Goal: Task Accomplishment & Management: Manage account settings

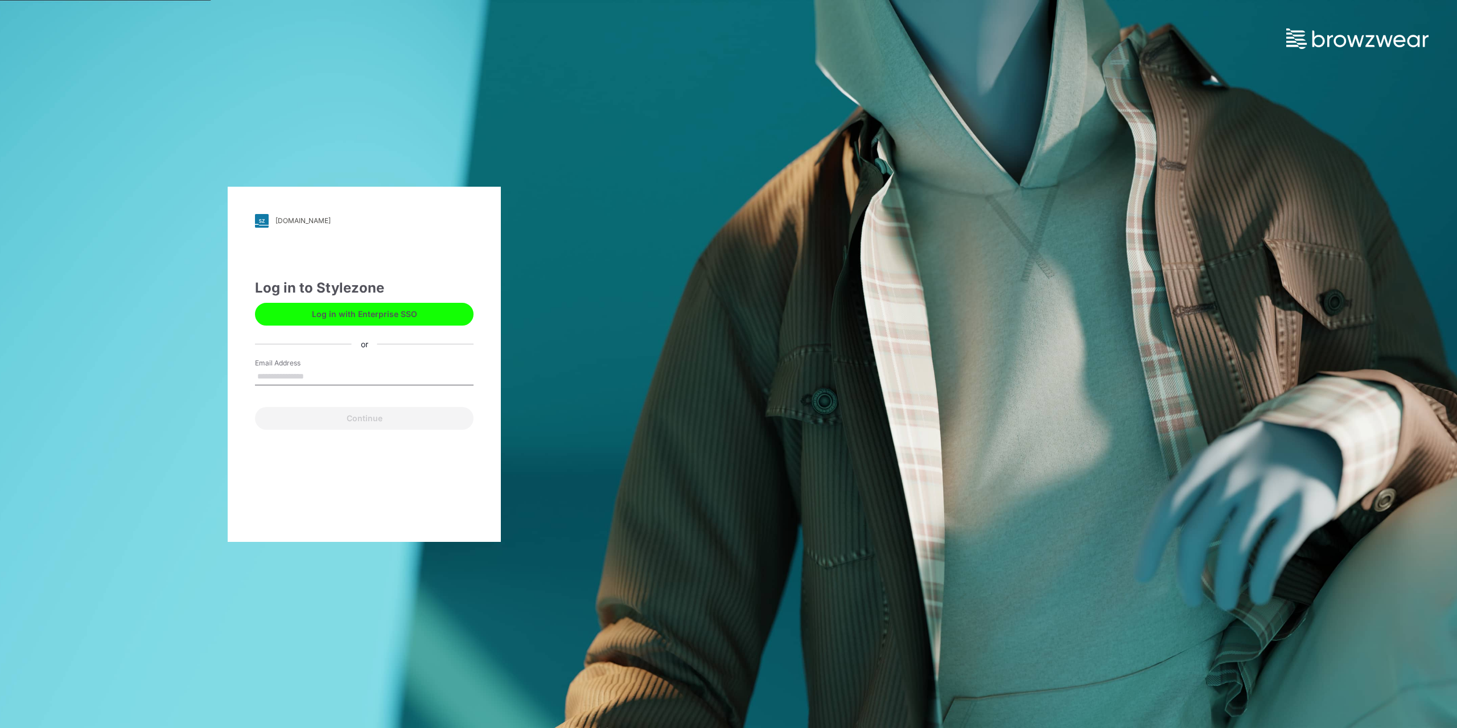
click at [351, 371] on input "Email Address" at bounding box center [364, 376] width 219 height 17
type input "**********"
click at [255, 407] on button "Continue" at bounding box center [364, 418] width 219 height 23
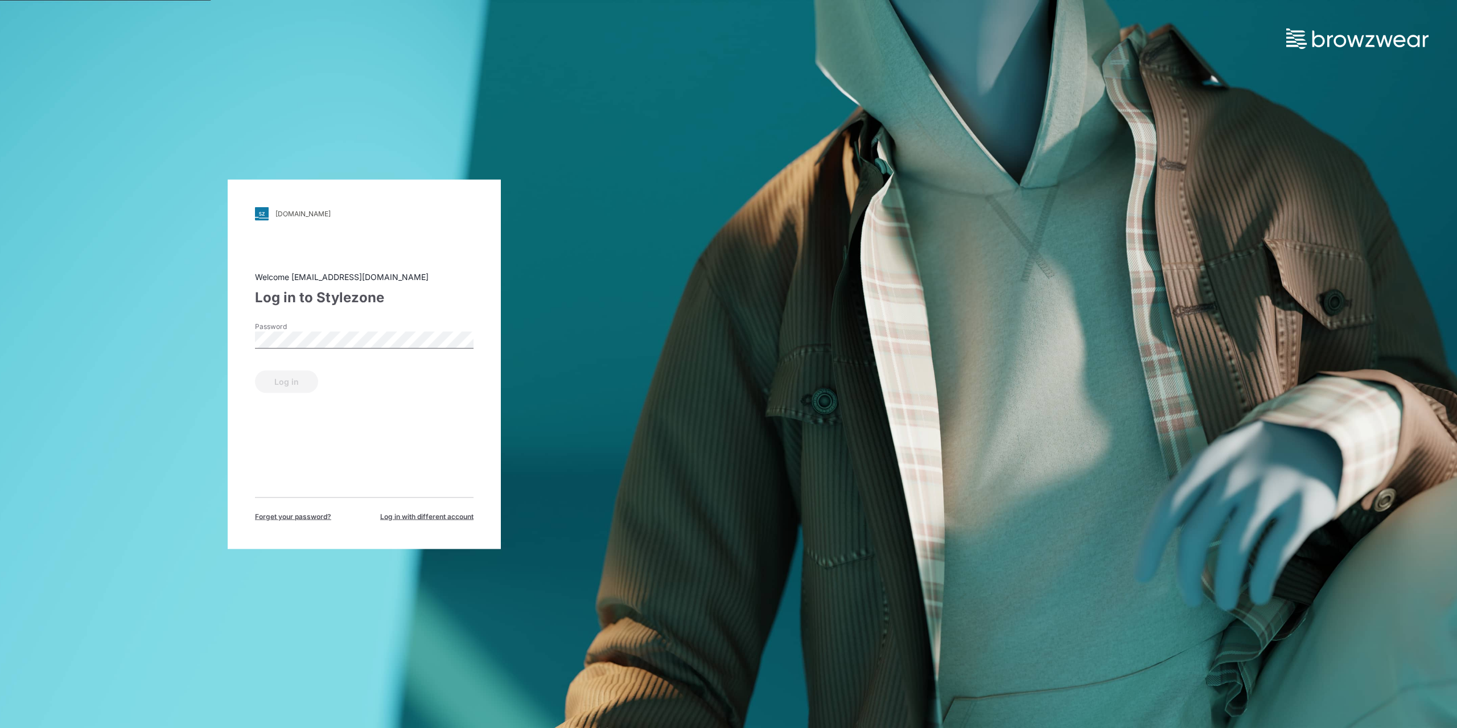
click at [308, 350] on div "Password" at bounding box center [364, 338] width 219 height 34
click at [255, 370] on button "Log in" at bounding box center [286, 381] width 63 height 23
click at [295, 382] on button "Log in" at bounding box center [286, 381] width 63 height 23
click at [290, 377] on button "Log in" at bounding box center [286, 381] width 63 height 23
click at [258, 375] on button "Log in" at bounding box center [286, 381] width 63 height 23
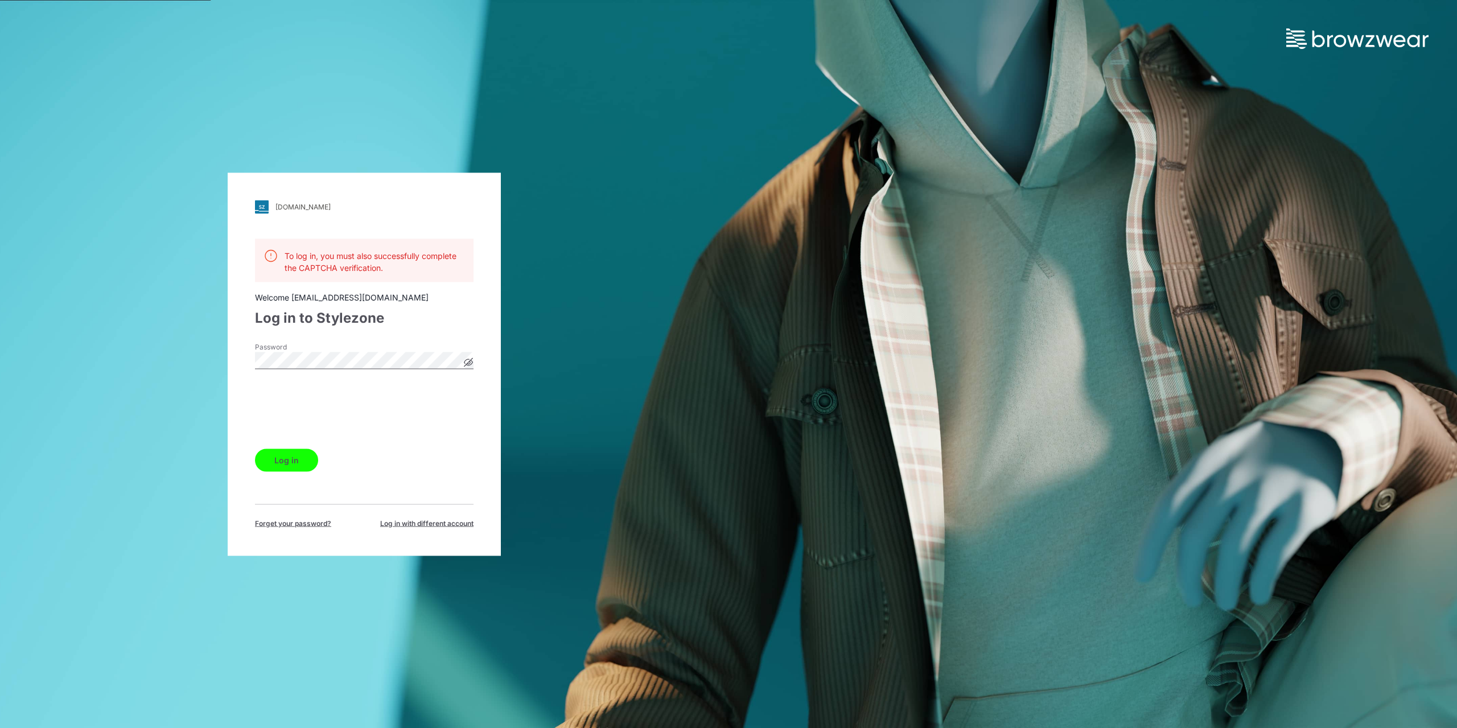
click at [273, 461] on button "Log in" at bounding box center [286, 459] width 63 height 23
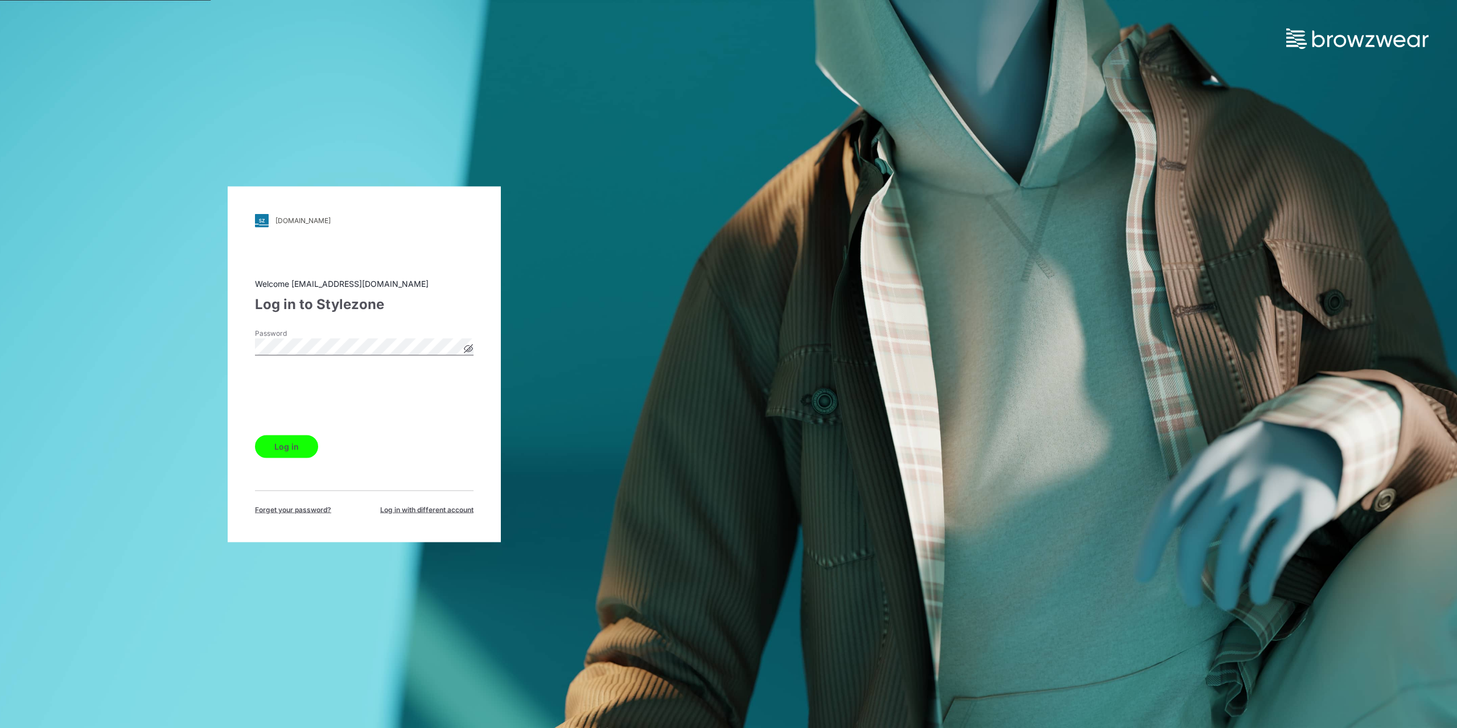
click at [471, 347] on icon at bounding box center [468, 348] width 9 height 9
click at [282, 451] on button "Log in" at bounding box center [286, 446] width 63 height 23
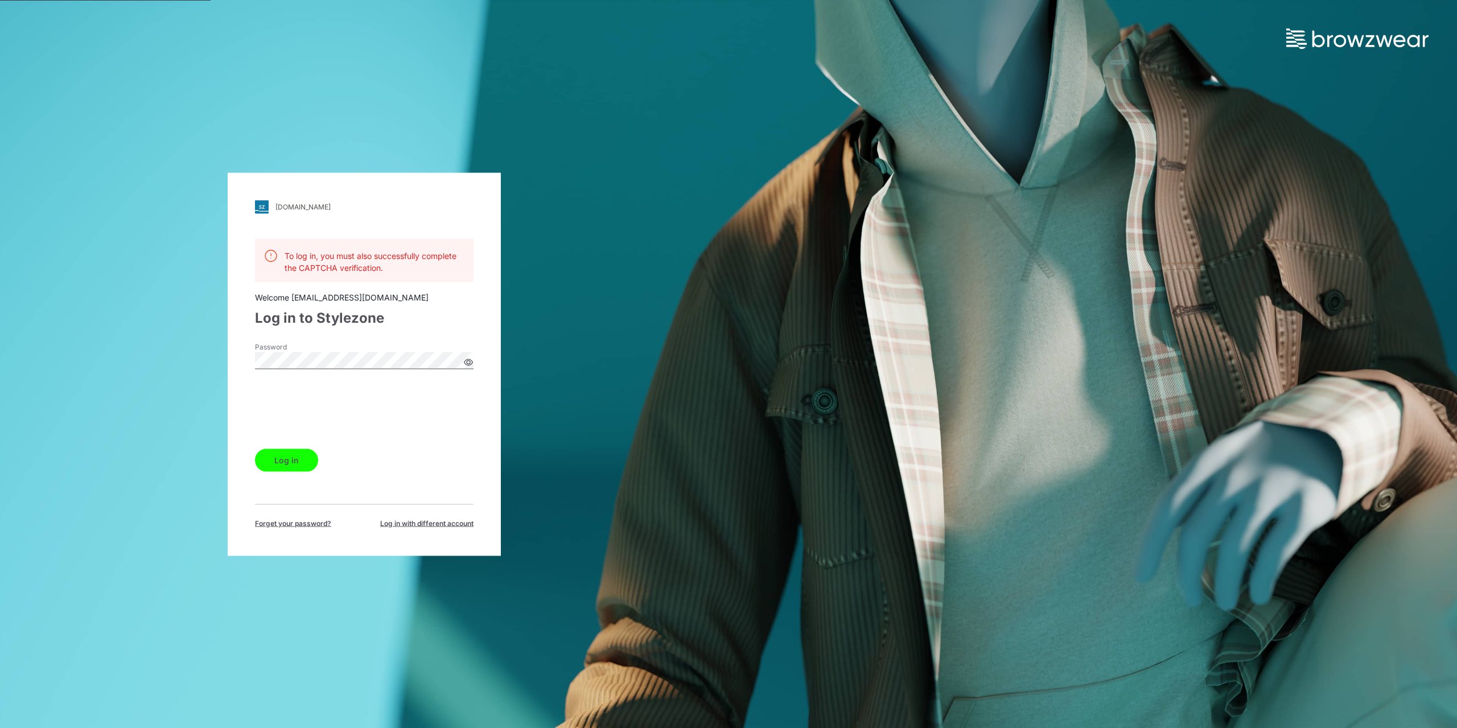
click at [270, 453] on button "Log in" at bounding box center [286, 459] width 63 height 23
drag, startPoint x: 1399, startPoint y: 1, endPoint x: 712, endPoint y: 407, distance: 798.0
click at [712, 407] on div "bwuclassroom.stylezone.com Loading... To log in, you must also successfully com…" at bounding box center [364, 364] width 728 height 728
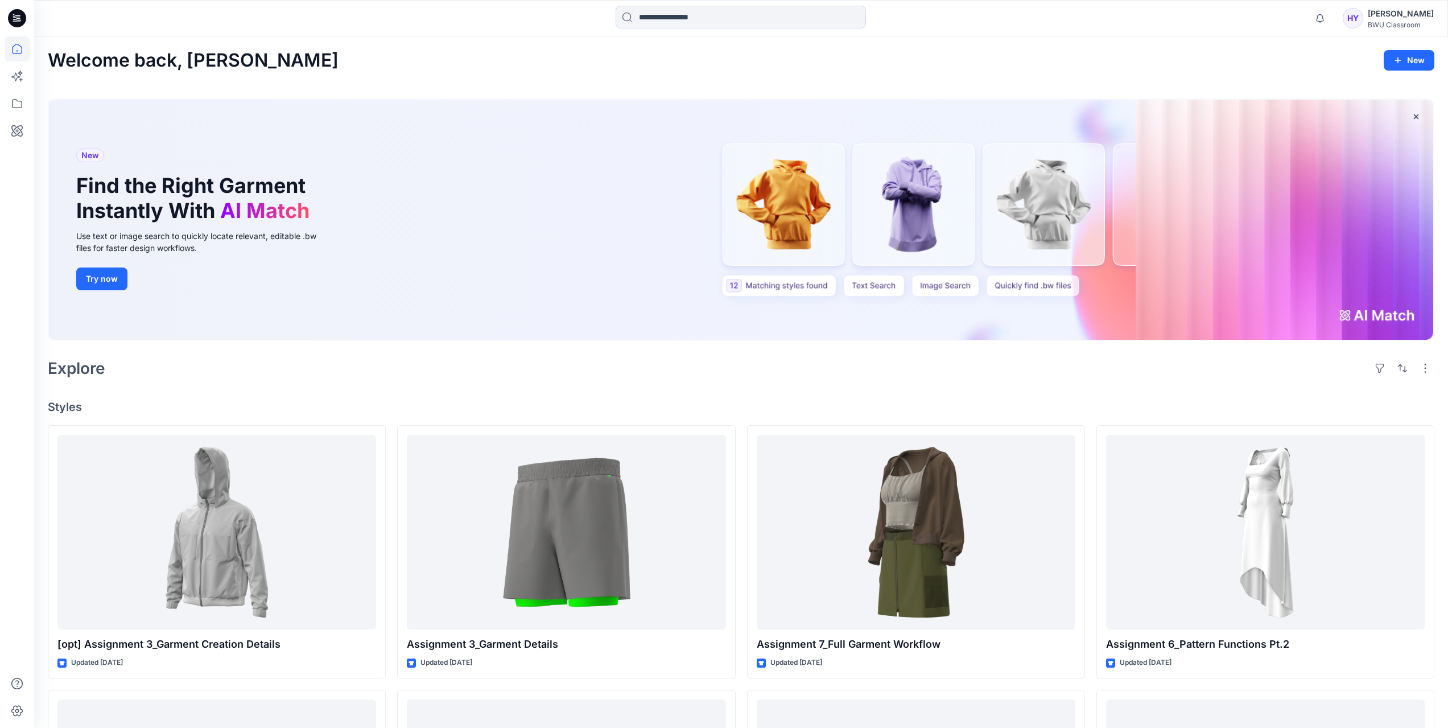
click at [1396, 26] on div "BWU Classroom" at bounding box center [1401, 24] width 66 height 9
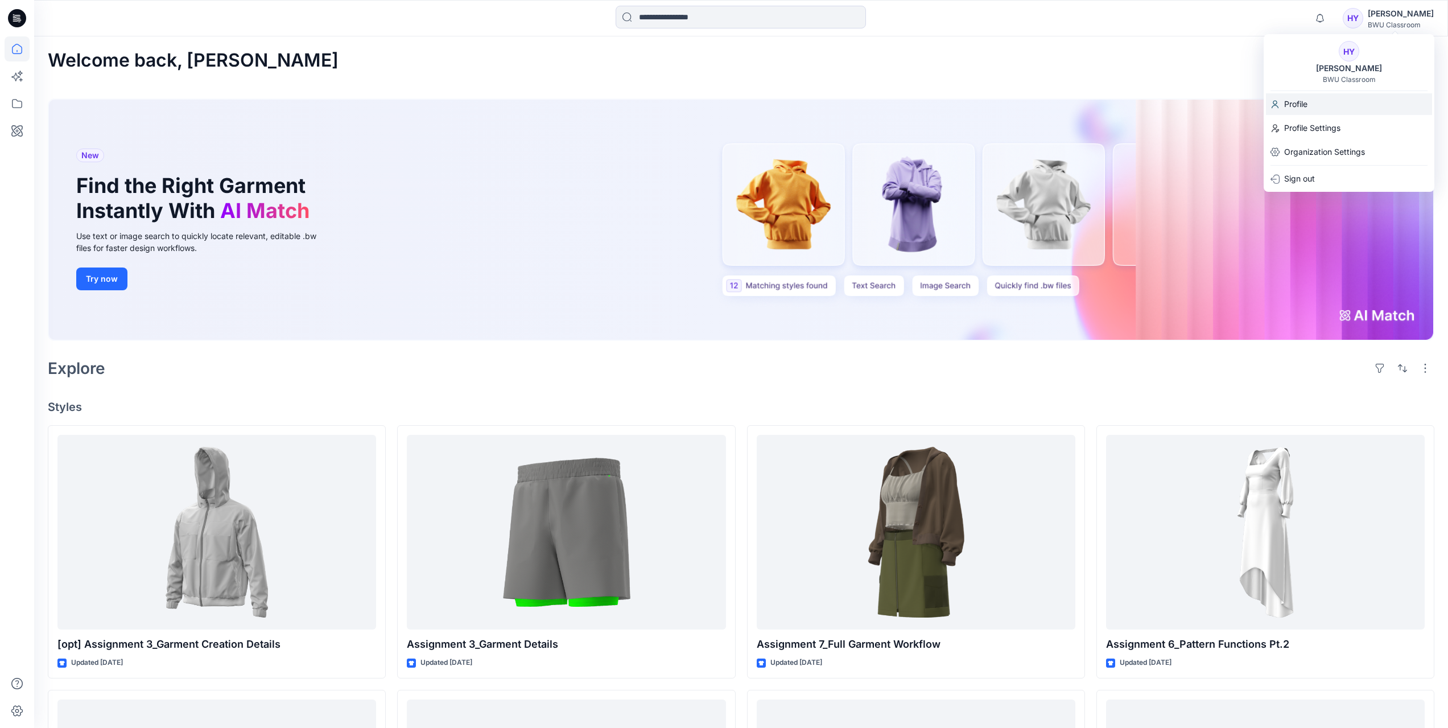
click at [1325, 114] on div "Profile" at bounding box center [1349, 104] width 166 height 22
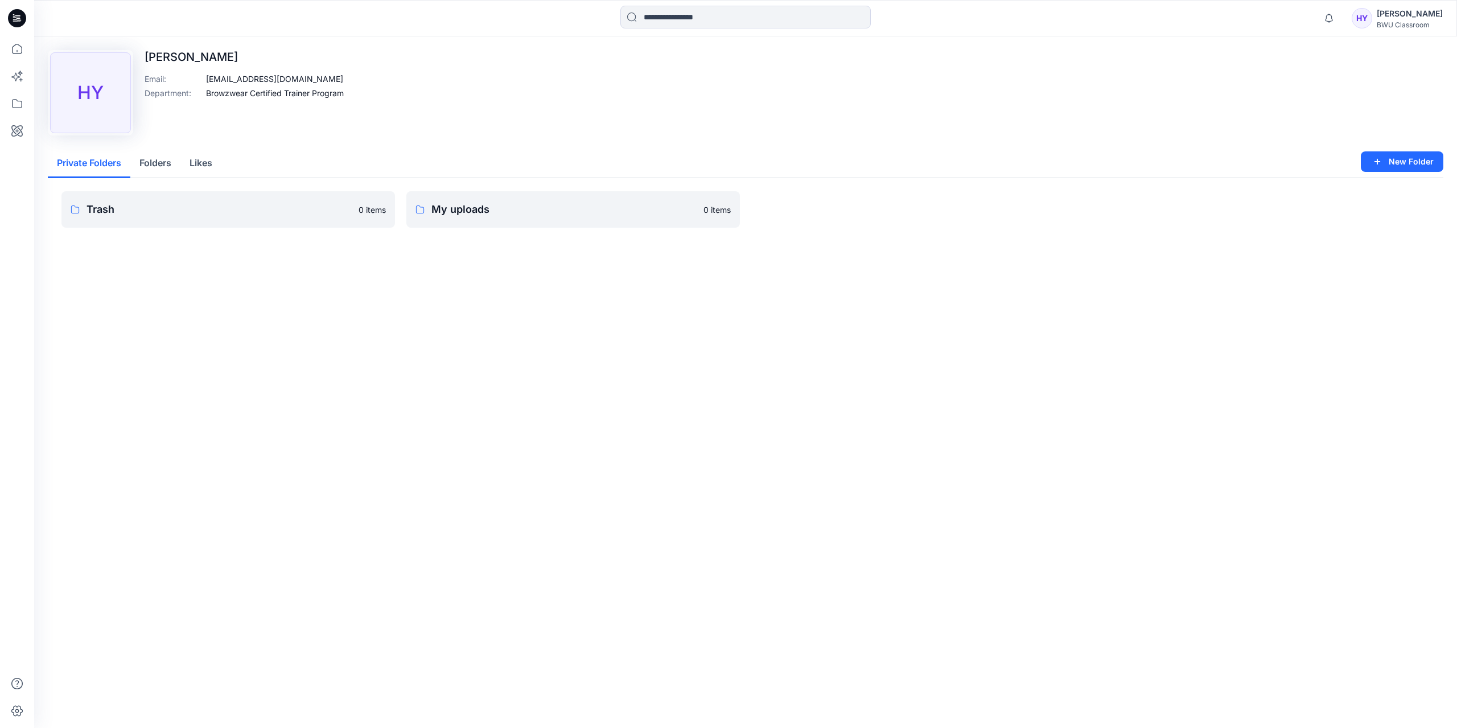
click at [1389, 18] on div "HY Helen Yeung BWU Classroom" at bounding box center [1396, 18] width 91 height 23
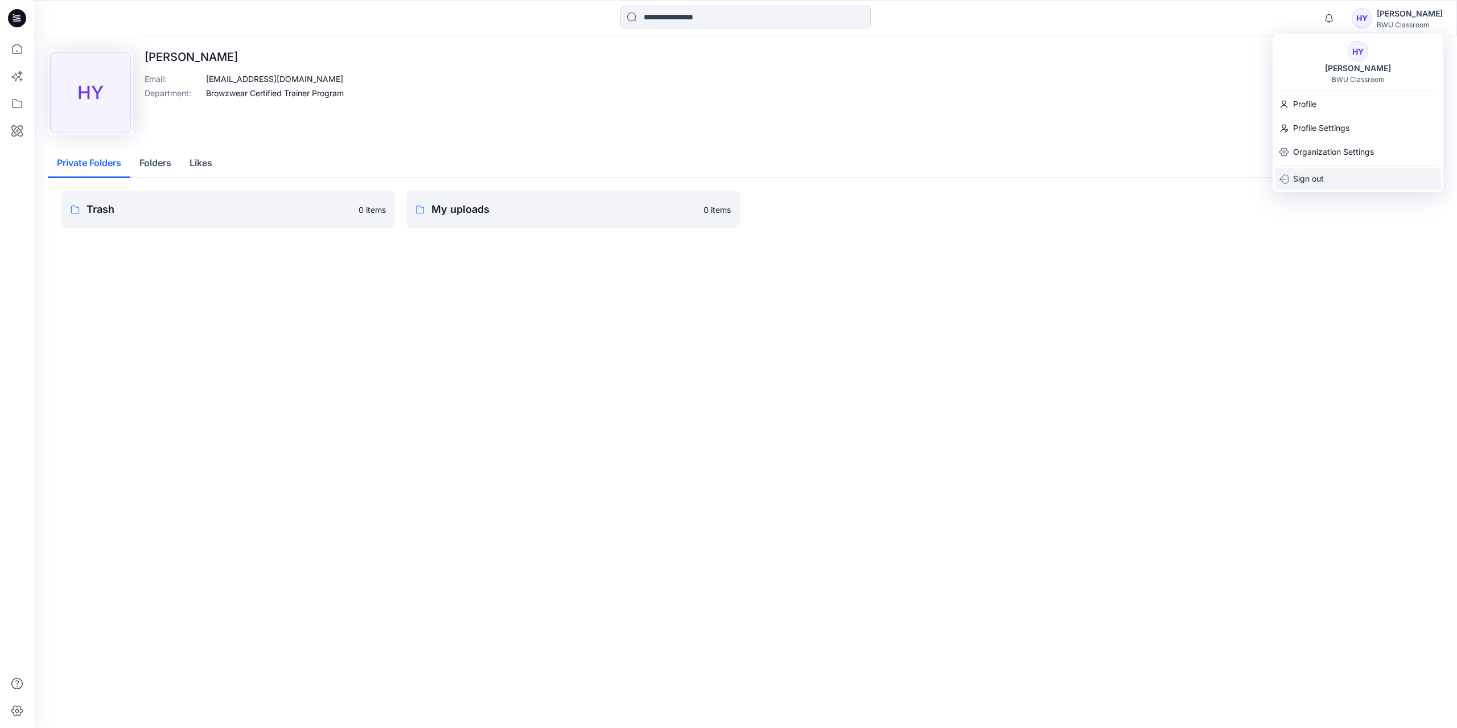
click at [1333, 175] on div "Sign out" at bounding box center [1358, 179] width 166 height 22
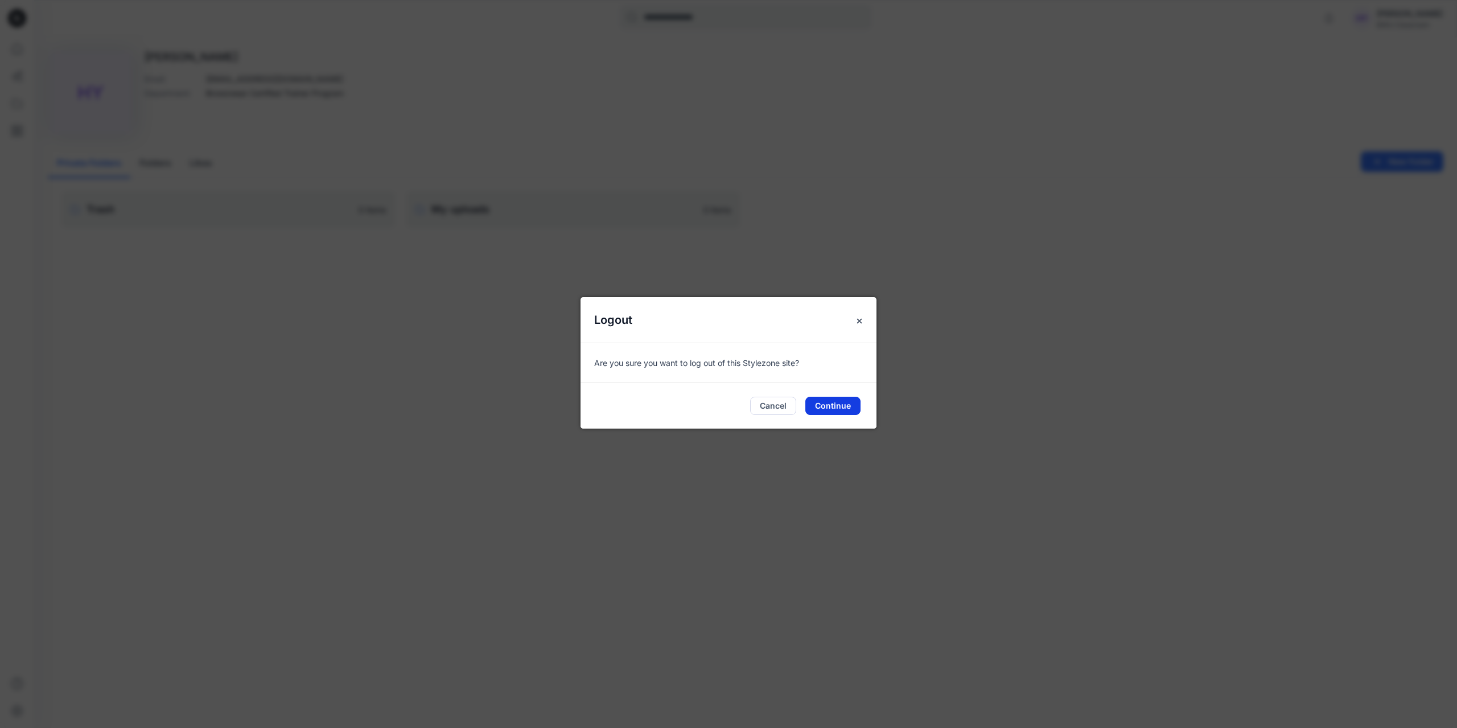
click at [819, 401] on button "Continue" at bounding box center [832, 406] width 55 height 18
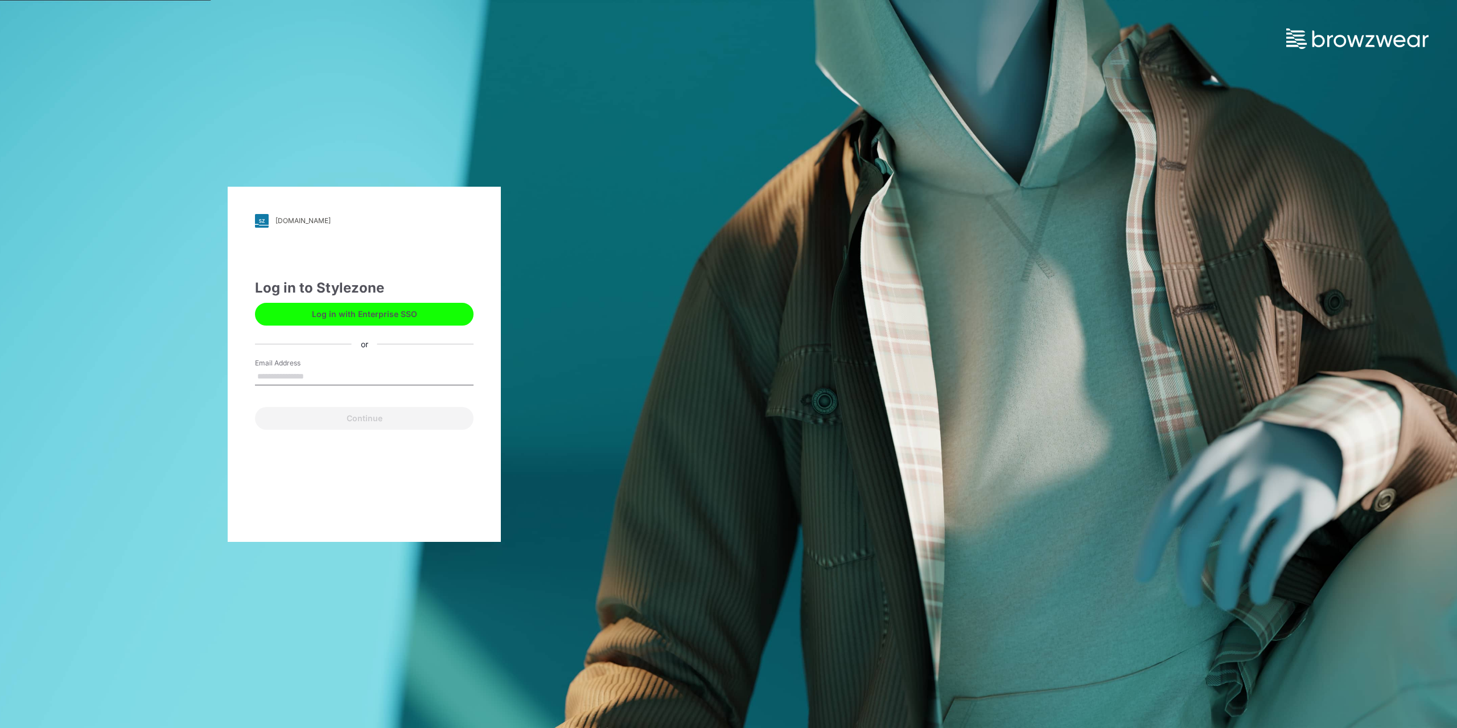
click at [270, 374] on input "Email Address" at bounding box center [364, 376] width 219 height 17
type input "**********"
click at [380, 409] on button "Continue" at bounding box center [364, 418] width 219 height 23
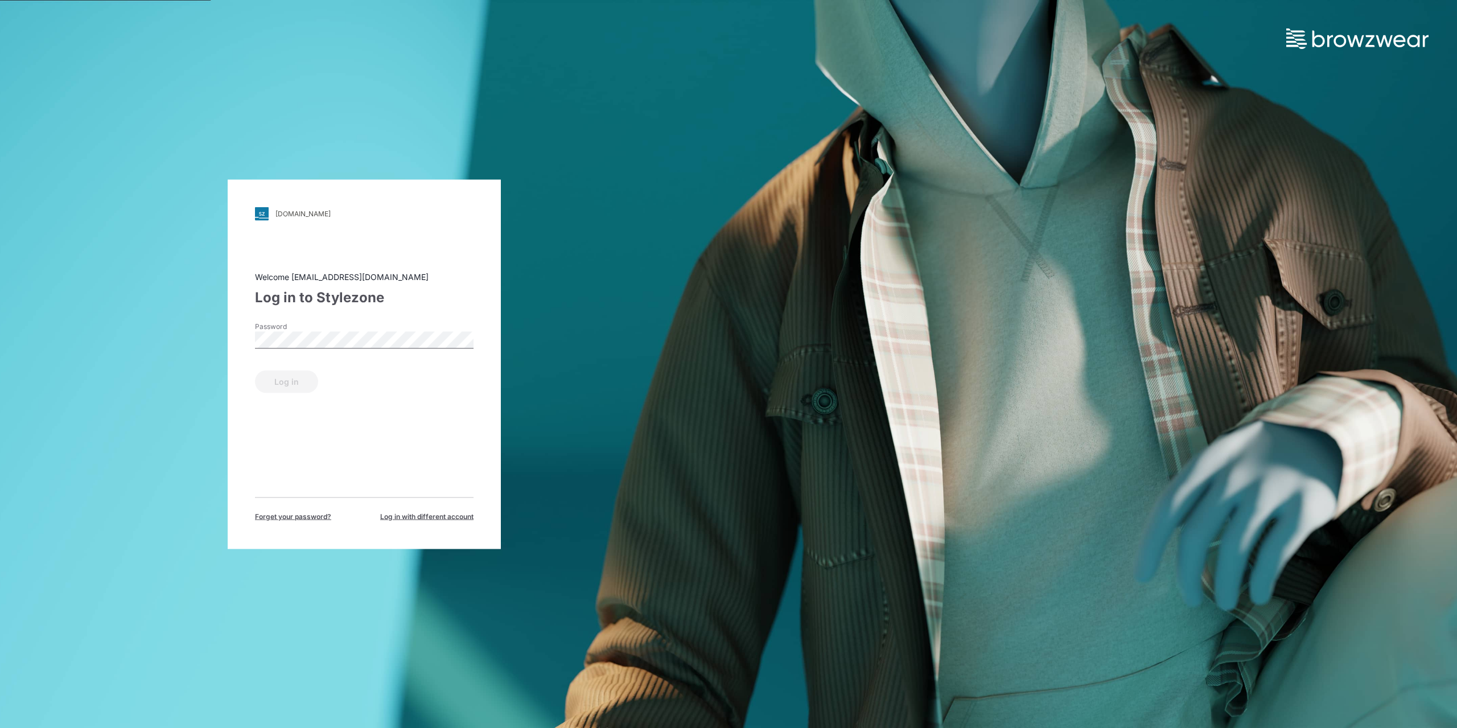
click at [368, 329] on div "Password" at bounding box center [364, 338] width 219 height 34
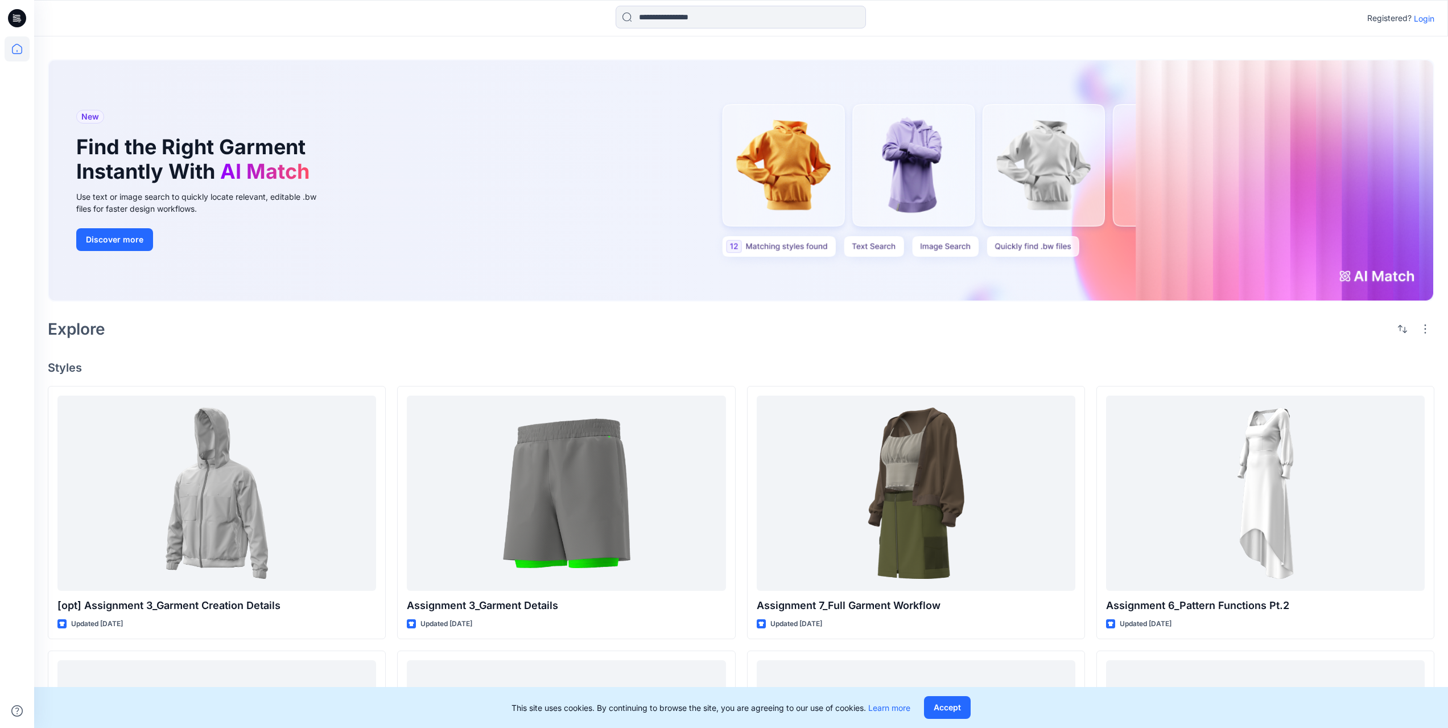
click at [1417, 21] on p "Login" at bounding box center [1424, 19] width 20 height 12
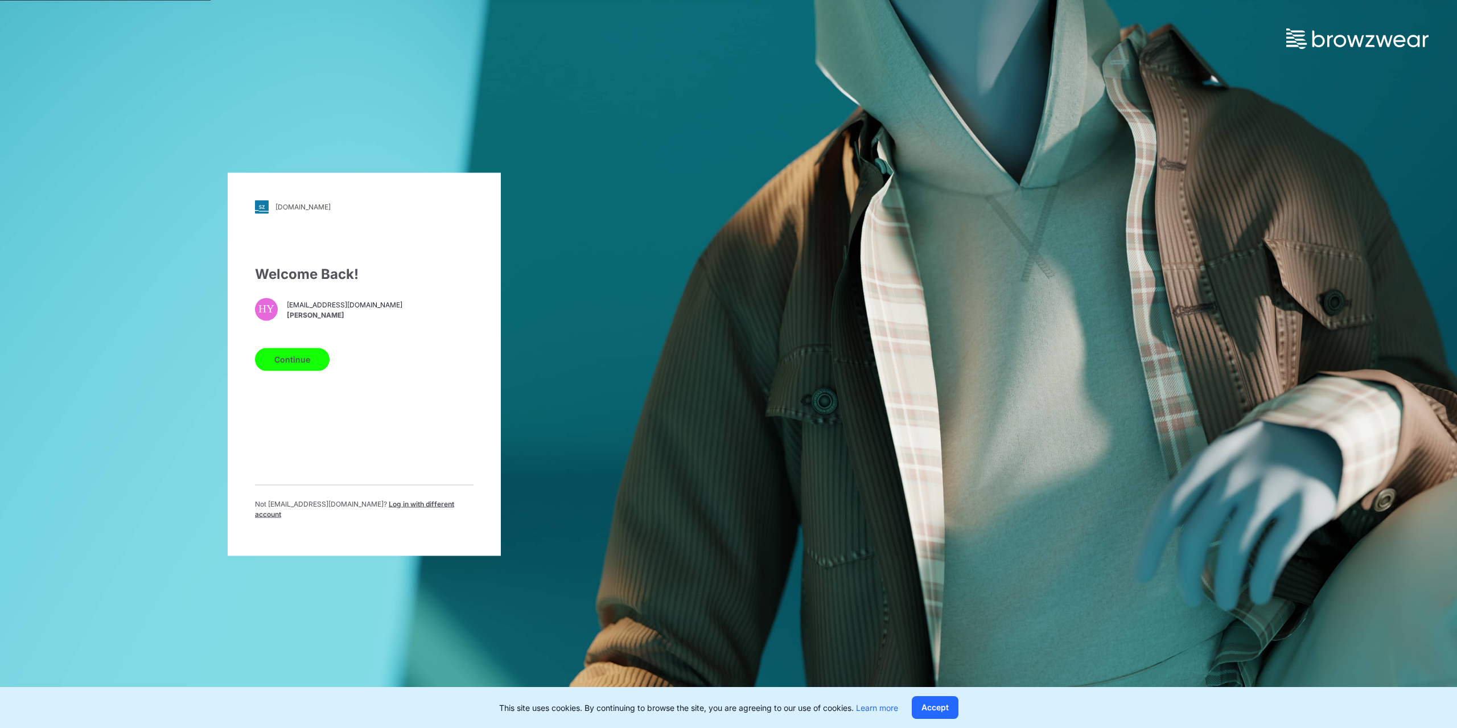
click at [384, 510] on span "Log in with different account" at bounding box center [354, 508] width 199 height 19
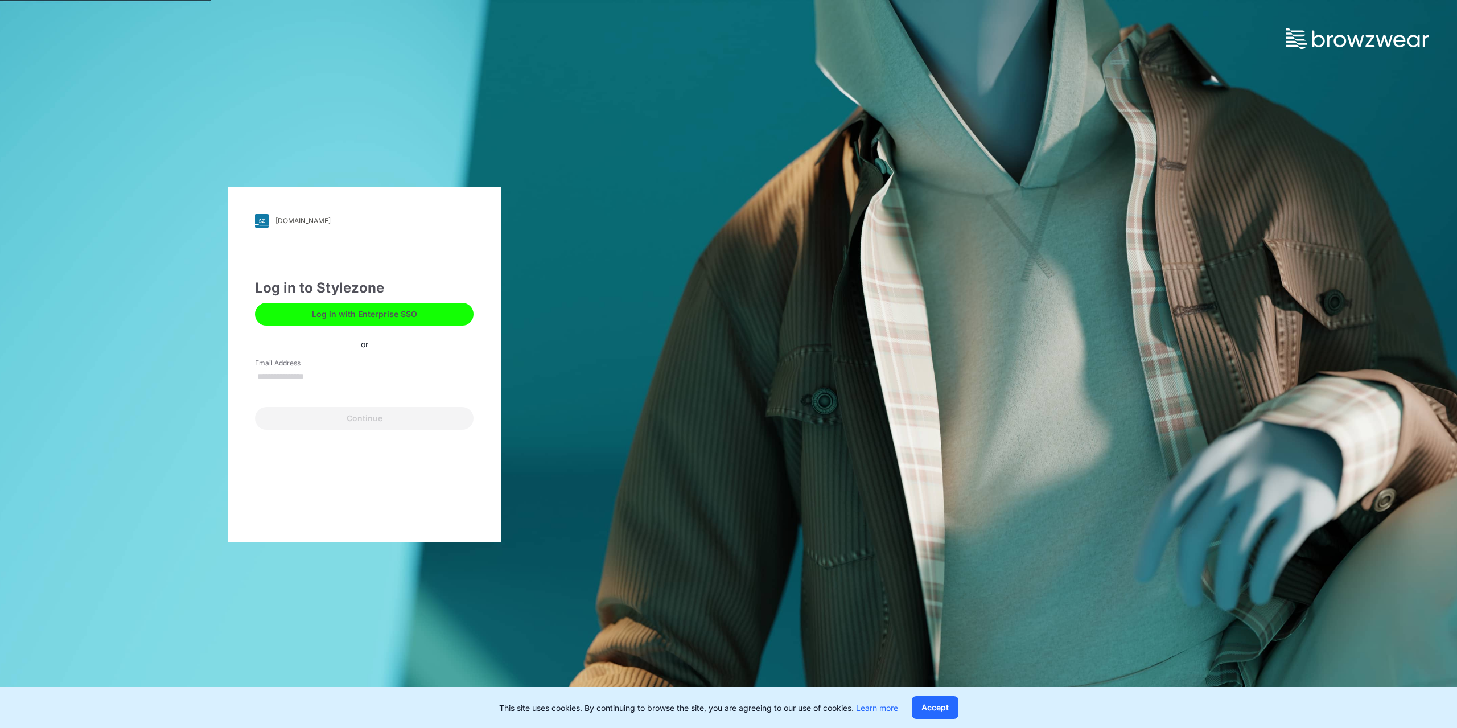
click at [285, 369] on input "Email Address" at bounding box center [364, 376] width 219 height 17
type input "**********"
click at [366, 419] on button "Continue" at bounding box center [364, 418] width 219 height 23
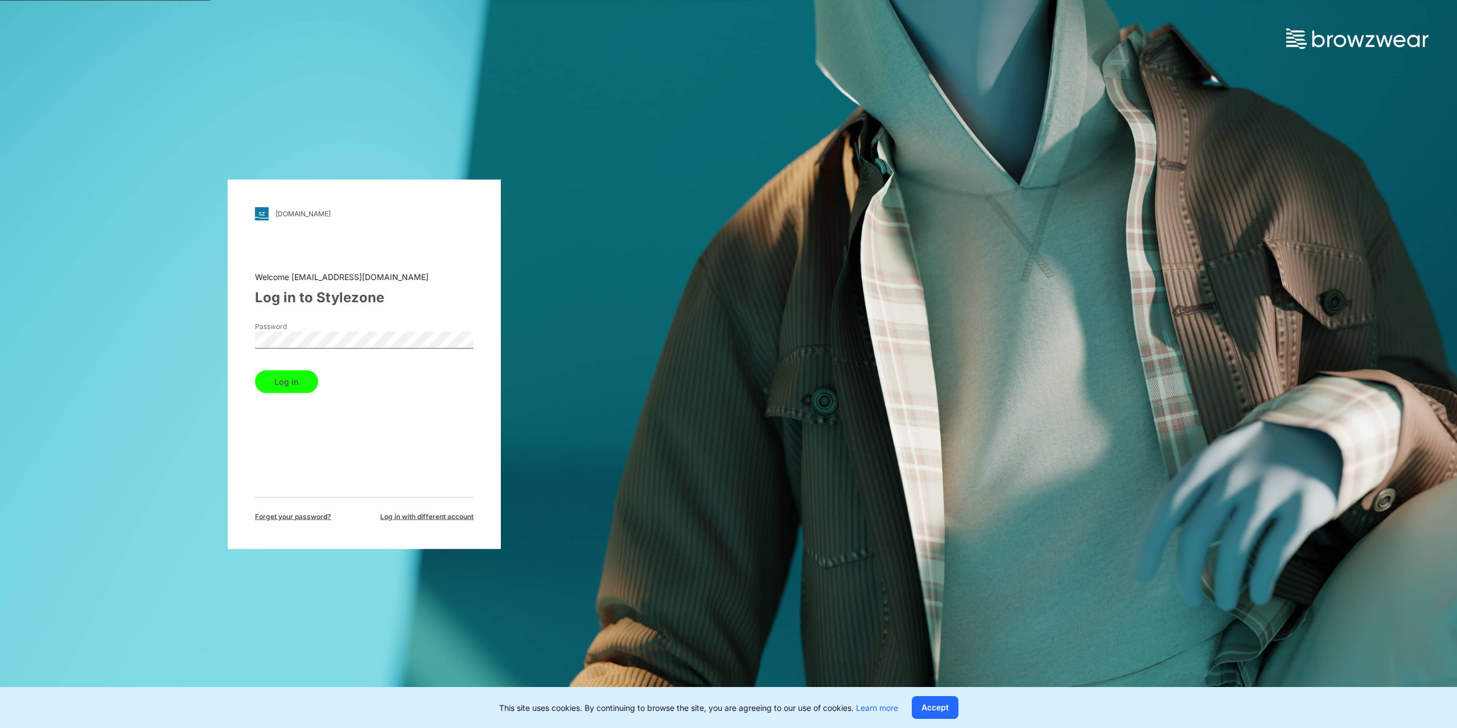
click at [255, 370] on button "Log in" at bounding box center [286, 381] width 63 height 23
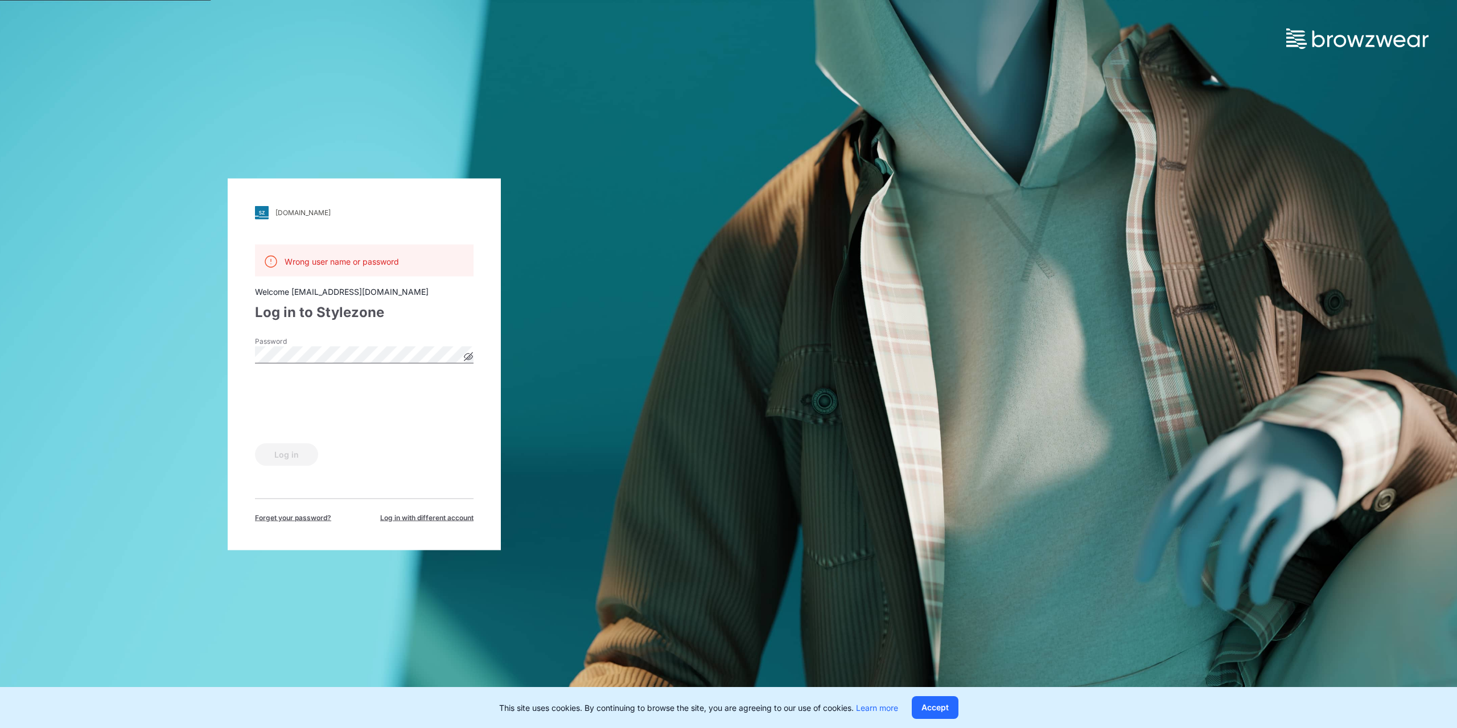
click at [222, 394] on div "bwuclassroom.stylezone.com Loading... Wrong user name or password Welcome gener…" at bounding box center [364, 364] width 728 height 728
click at [464, 354] on icon at bounding box center [468, 356] width 9 height 9
click at [287, 443] on button "Log in" at bounding box center [286, 454] width 63 height 23
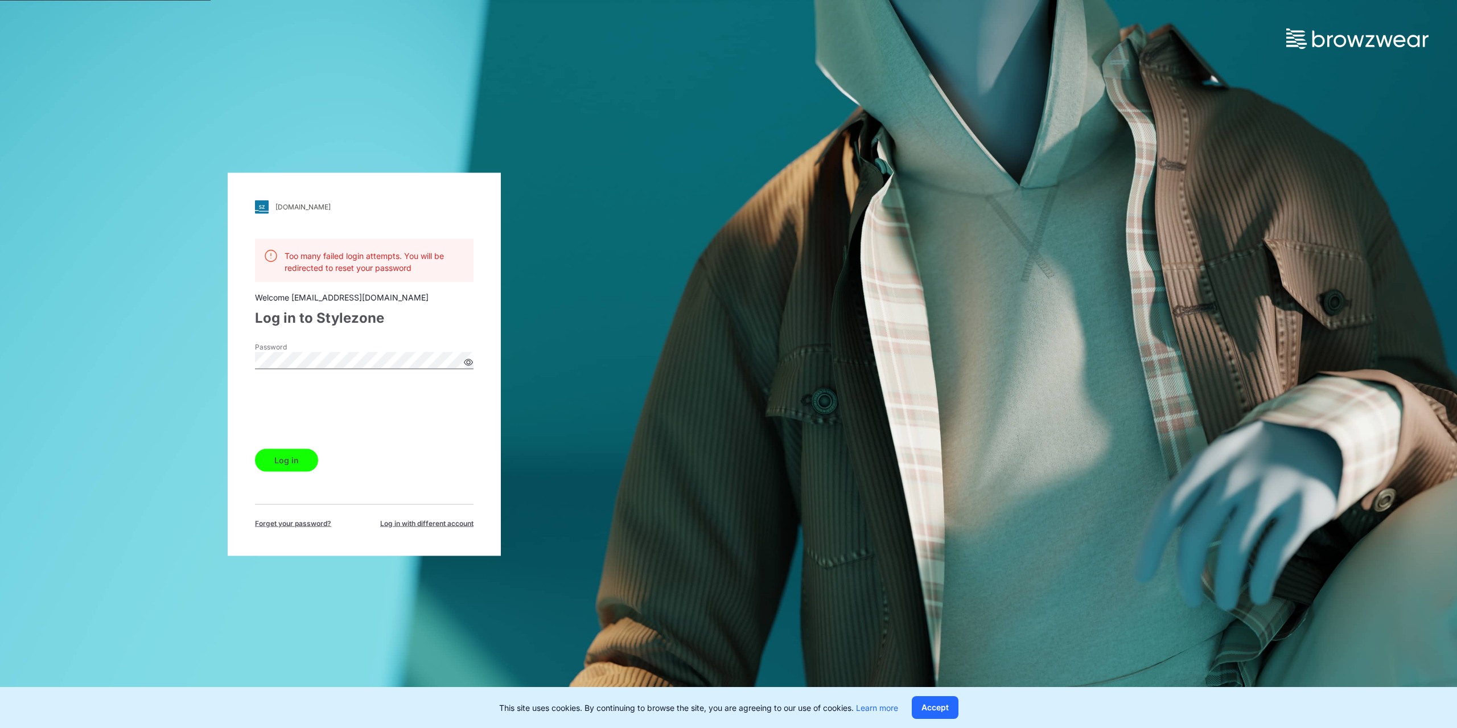
click at [230, 382] on div "bwuclassroom.stylezone.com Loading... Too many failed login attempts. You will …" at bounding box center [364, 363] width 273 height 383
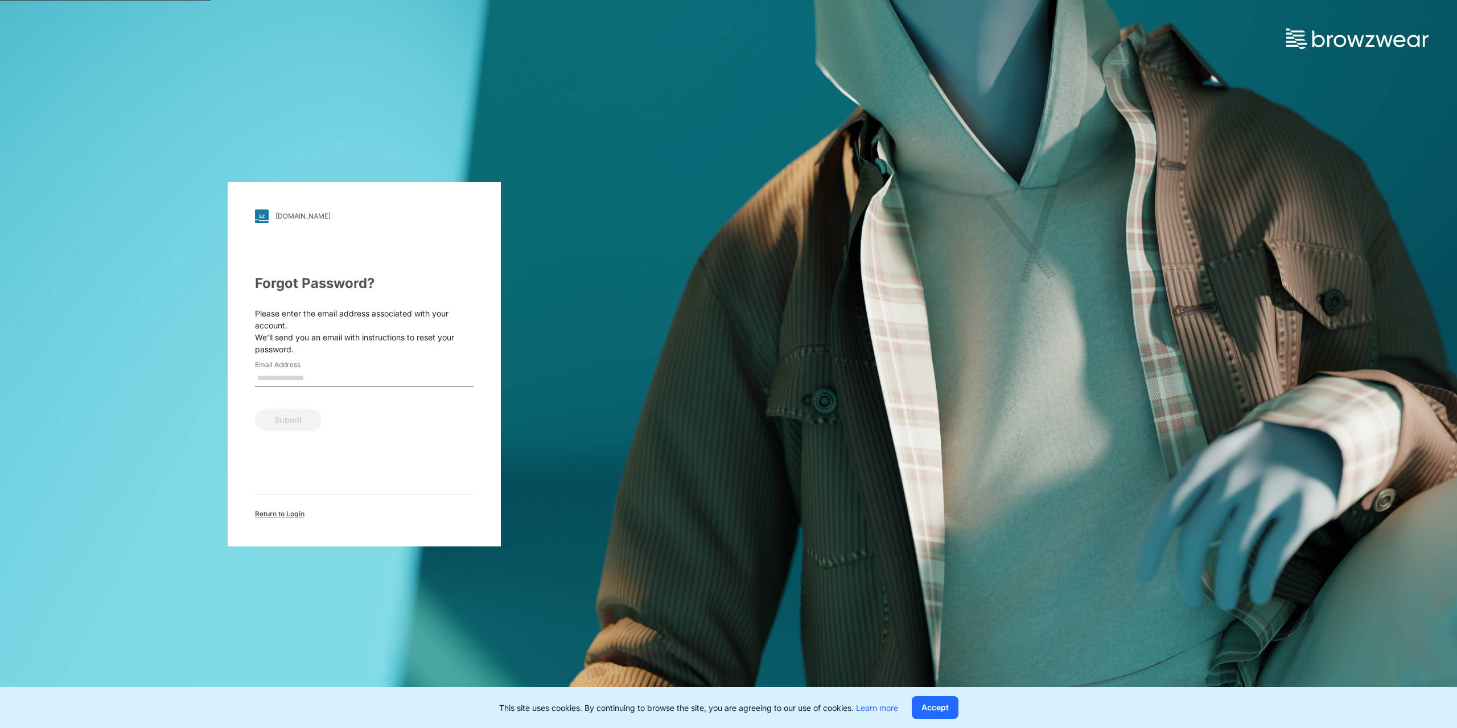
click at [273, 380] on input "Email Address" at bounding box center [364, 378] width 219 height 17
type input "**********"
click at [304, 415] on button "Submit" at bounding box center [288, 420] width 67 height 23
click at [294, 518] on span "Return to Login" at bounding box center [280, 514] width 50 height 10
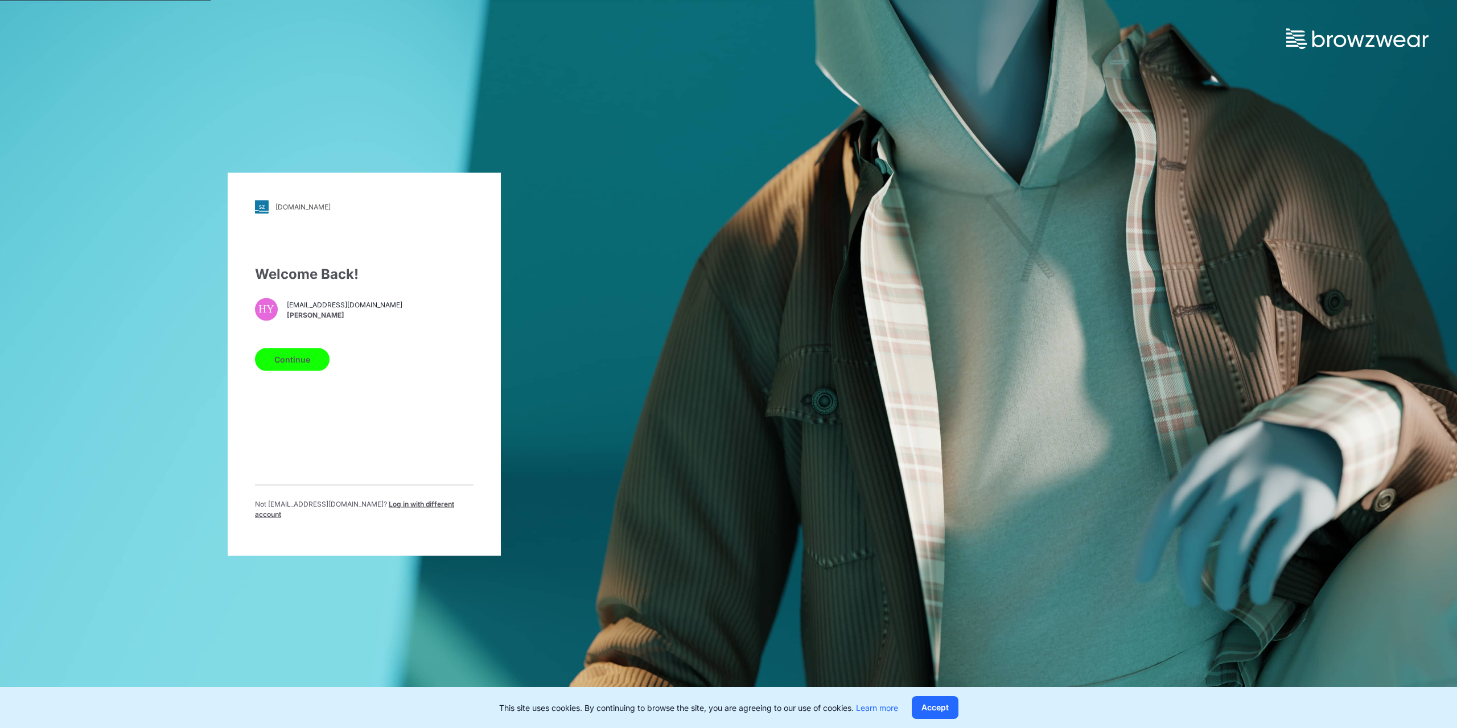
click at [305, 369] on button "Continue" at bounding box center [292, 359] width 75 height 23
click at [270, 356] on button "Continue" at bounding box center [292, 359] width 75 height 23
click at [406, 391] on div "Welcome Back! HY [EMAIL_ADDRESS][DOMAIN_NAME] [PERSON_NAME] Continue Not [EMAIL…" at bounding box center [364, 395] width 219 height 265
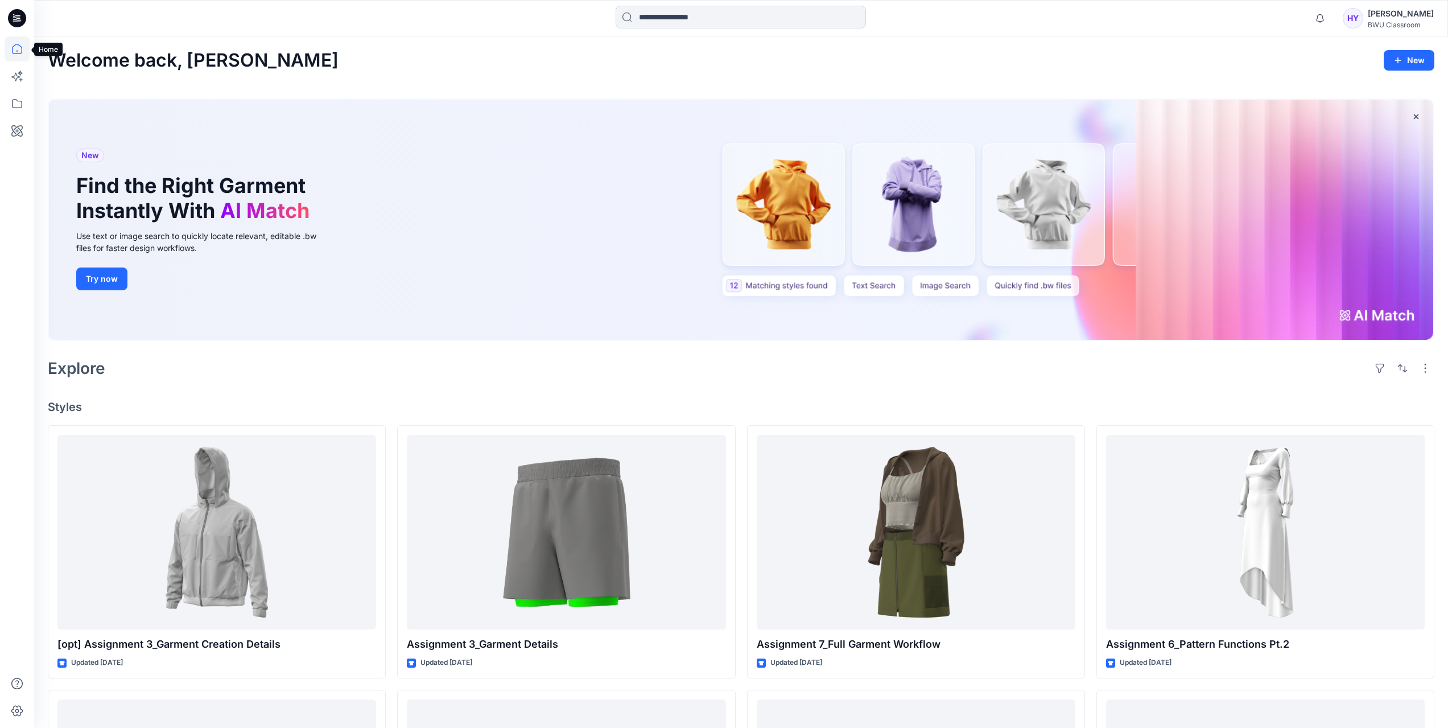
click at [15, 48] on icon at bounding box center [17, 48] width 25 height 25
click at [15, 25] on icon at bounding box center [17, 18] width 18 height 18
click at [17, 105] on icon at bounding box center [17, 103] width 25 height 25
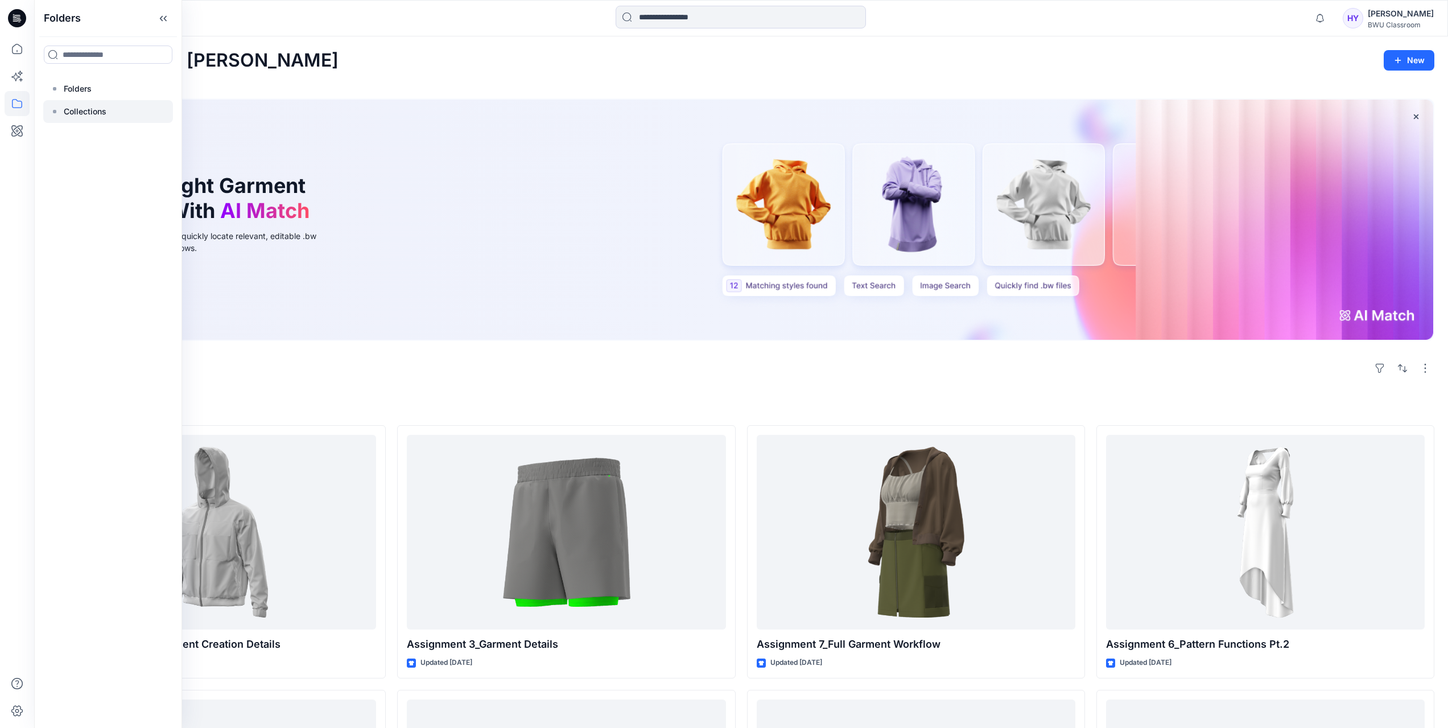
click at [60, 109] on div at bounding box center [108, 111] width 130 height 23
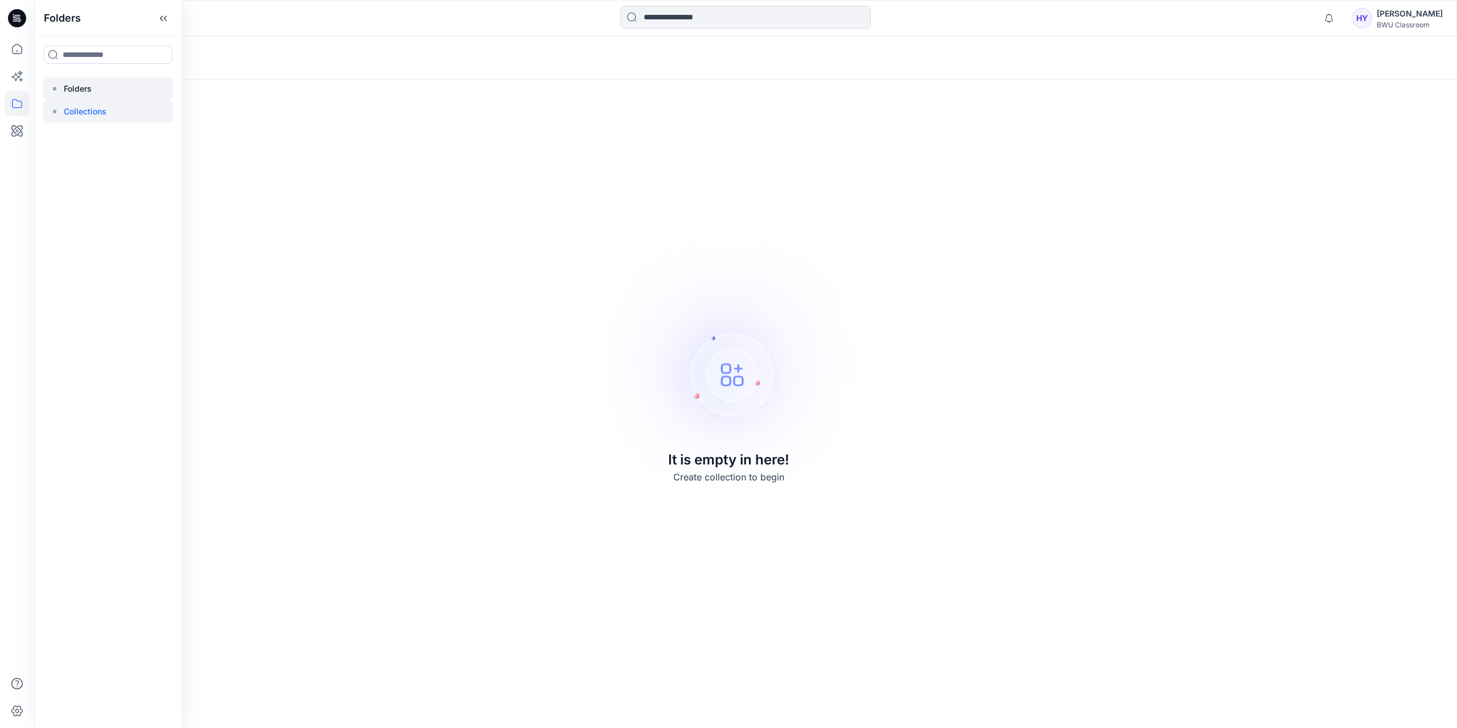
click at [59, 95] on div at bounding box center [108, 88] width 130 height 23
click at [690, 278] on div "No folders created To get started, you must first create folders" at bounding box center [745, 381] width 1423 height 691
click at [849, 197] on div "No folders created To get started, you must first create folders" at bounding box center [745, 381] width 1423 height 691
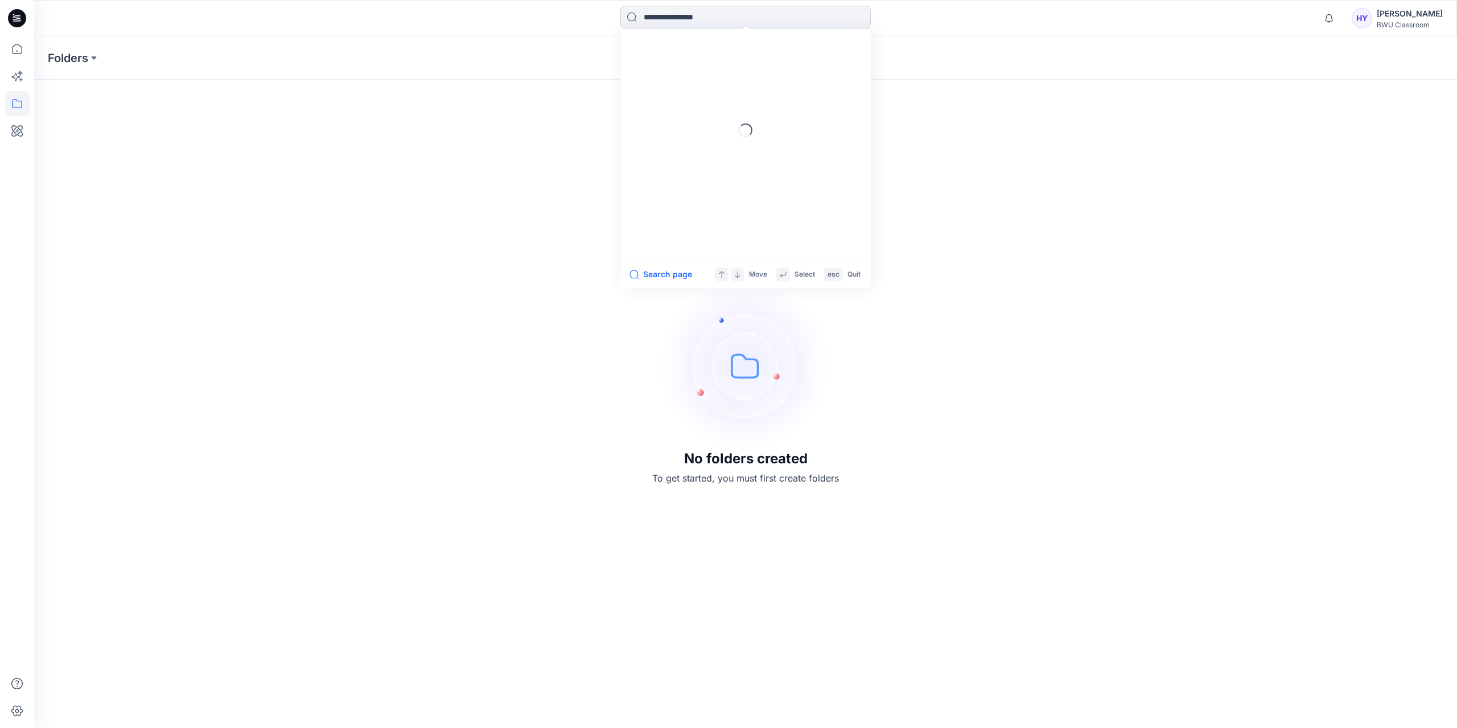
click at [661, 24] on input at bounding box center [745, 17] width 250 height 23
click at [1433, 27] on div "BWU Classroom" at bounding box center [1409, 24] width 66 height 9
click at [1234, 261] on div "No folders created To get started, you must first create folders" at bounding box center [745, 381] width 1423 height 691
click at [18, 55] on icon at bounding box center [17, 48] width 25 height 25
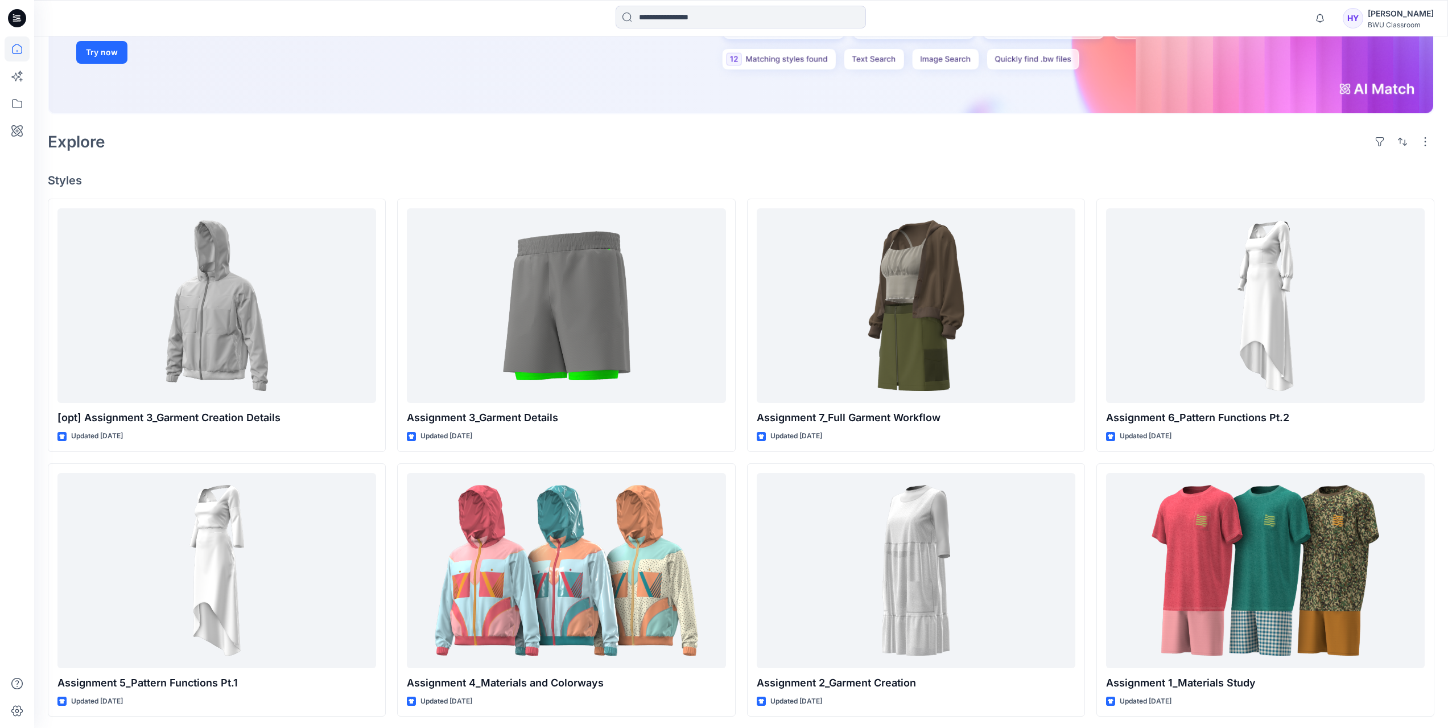
scroll to position [229, 0]
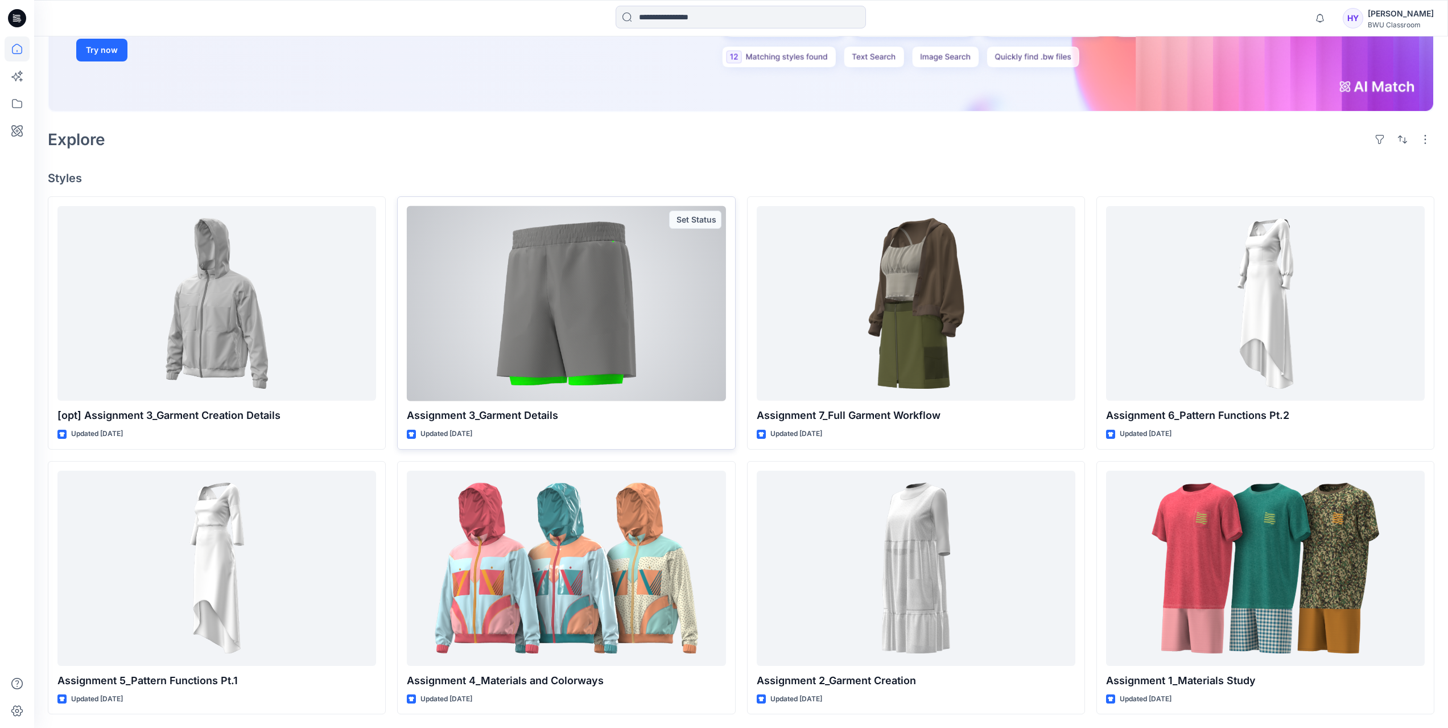
click at [440, 417] on p "Assignment 3_Garment Details" at bounding box center [566, 415] width 319 height 16
click at [495, 219] on div at bounding box center [566, 303] width 319 height 195
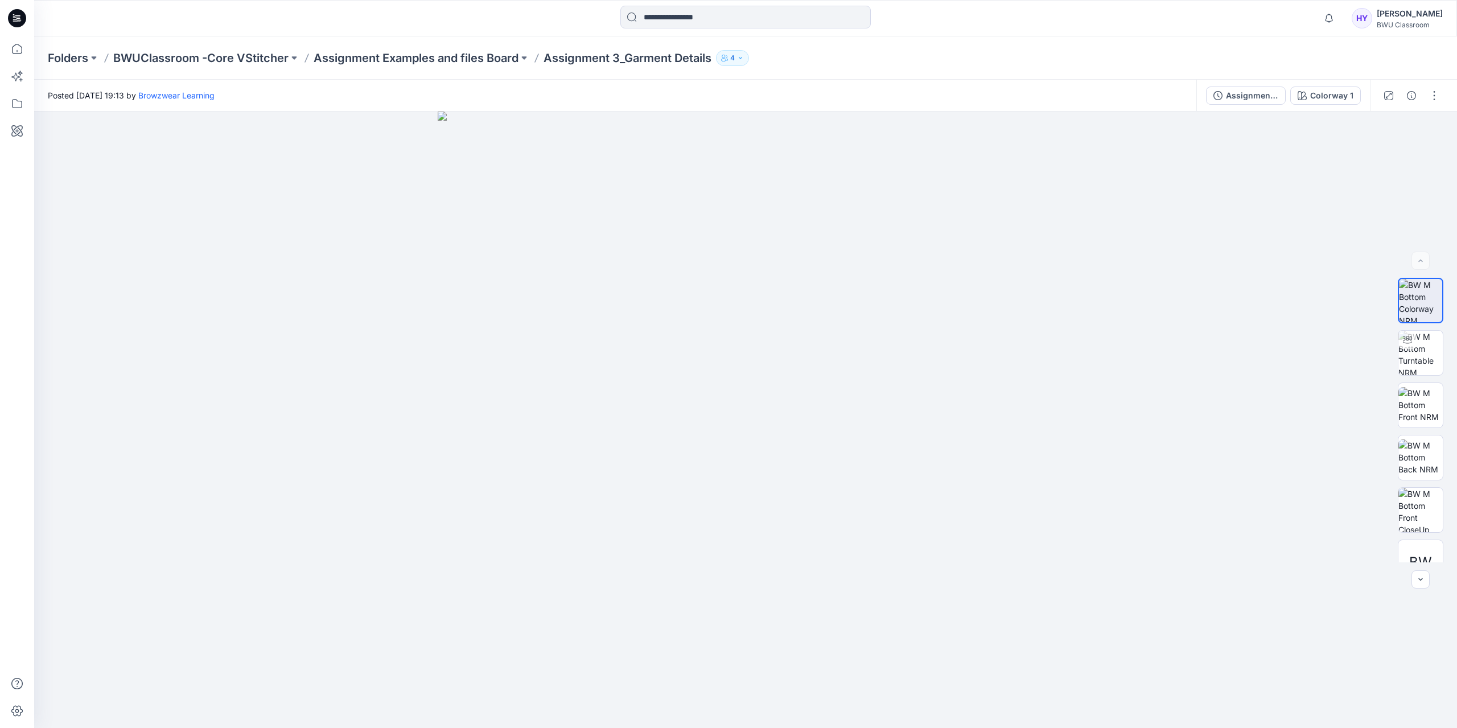
click at [731, 52] on button "4" at bounding box center [732, 58] width 33 height 16
click at [504, 30] on div at bounding box center [745, 18] width 711 height 25
click at [13, 18] on icon at bounding box center [14, 18] width 3 height 1
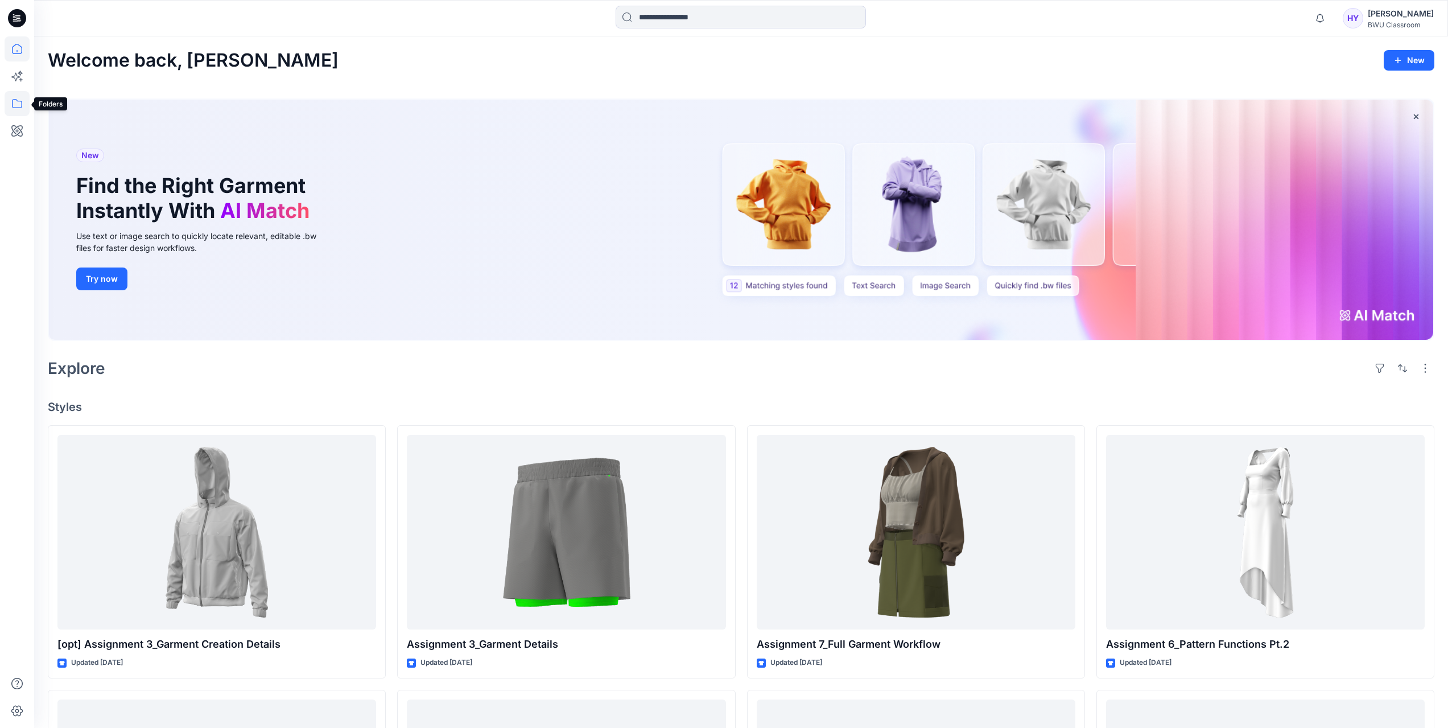
click at [16, 102] on icon at bounding box center [17, 103] width 25 height 25
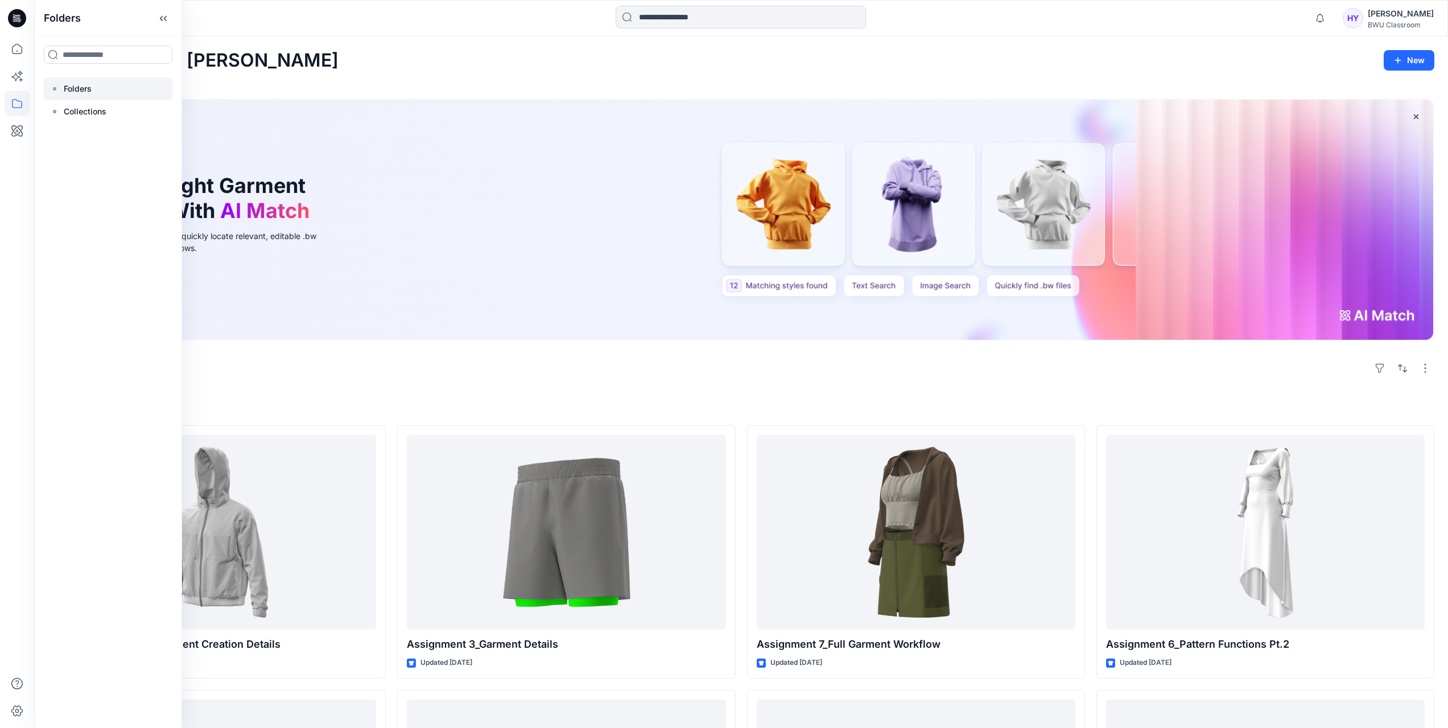
click at [68, 81] on div at bounding box center [108, 88] width 130 height 23
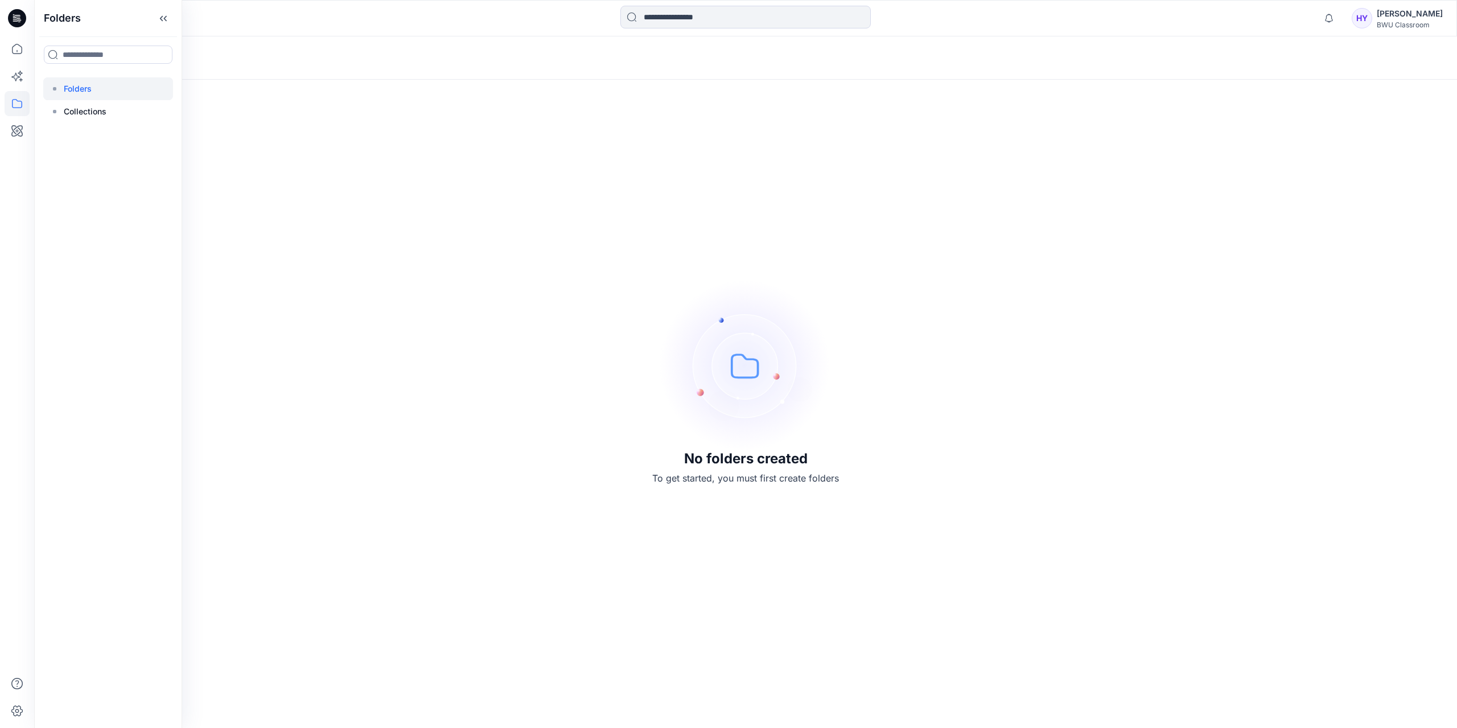
click at [94, 131] on div "Folders Folders Collections" at bounding box center [108, 364] width 148 height 728
click at [85, 110] on p "Collections" at bounding box center [85, 112] width 43 height 14
click at [77, 86] on p "Folders" at bounding box center [78, 89] width 28 height 14
click at [659, 372] on div "No folders created To get started, you must first create folders" at bounding box center [745, 381] width 1423 height 691
click at [710, 410] on img at bounding box center [745, 365] width 171 height 171
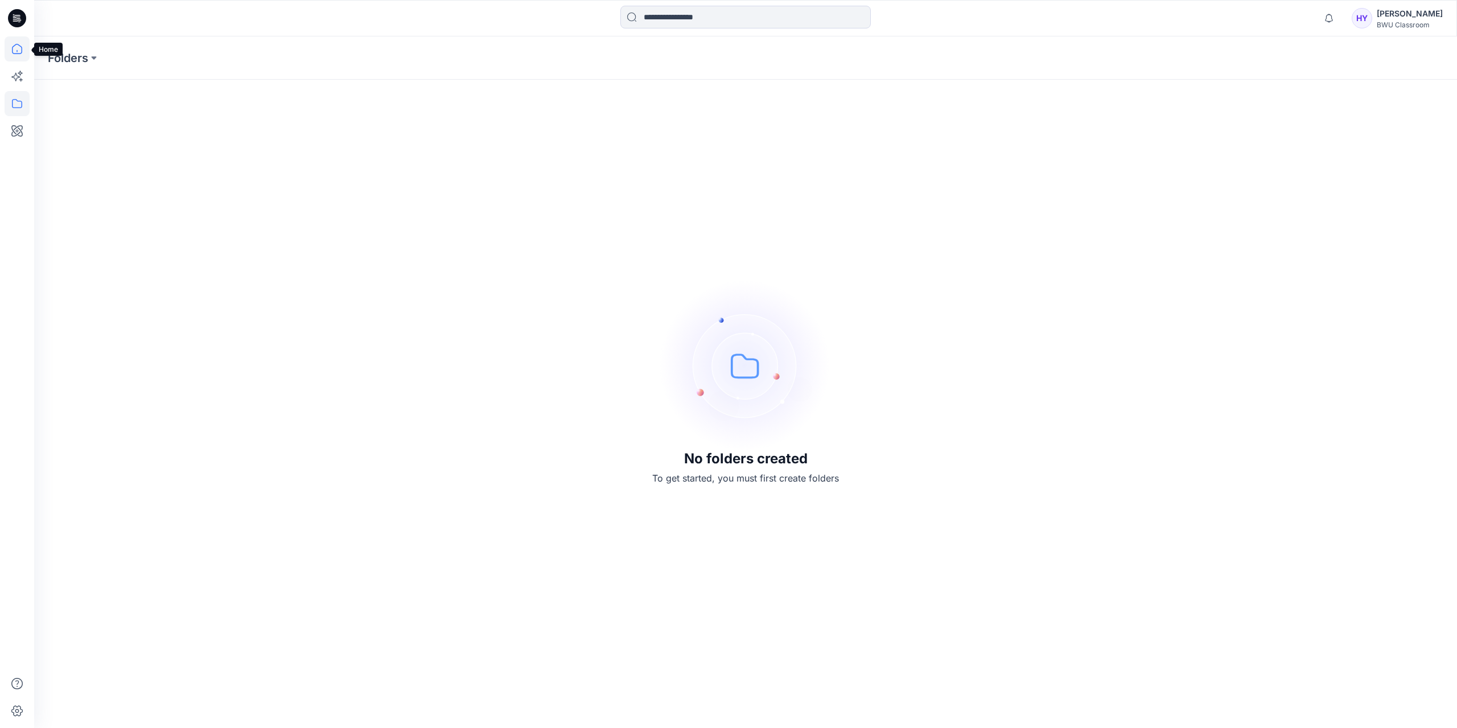
click at [18, 56] on icon at bounding box center [17, 48] width 25 height 25
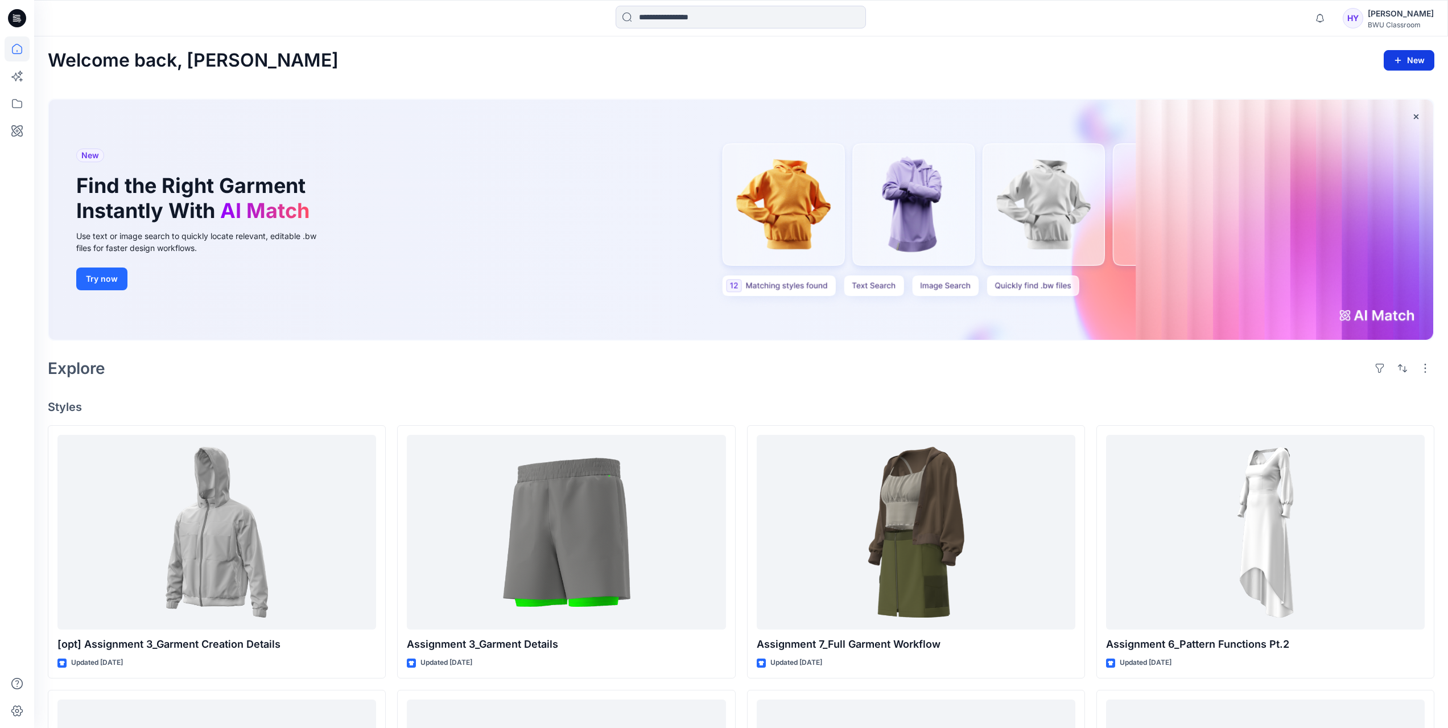
click at [1409, 54] on button "New" at bounding box center [1409, 60] width 51 height 20
click at [1362, 94] on p "New Style" at bounding box center [1374, 89] width 38 height 14
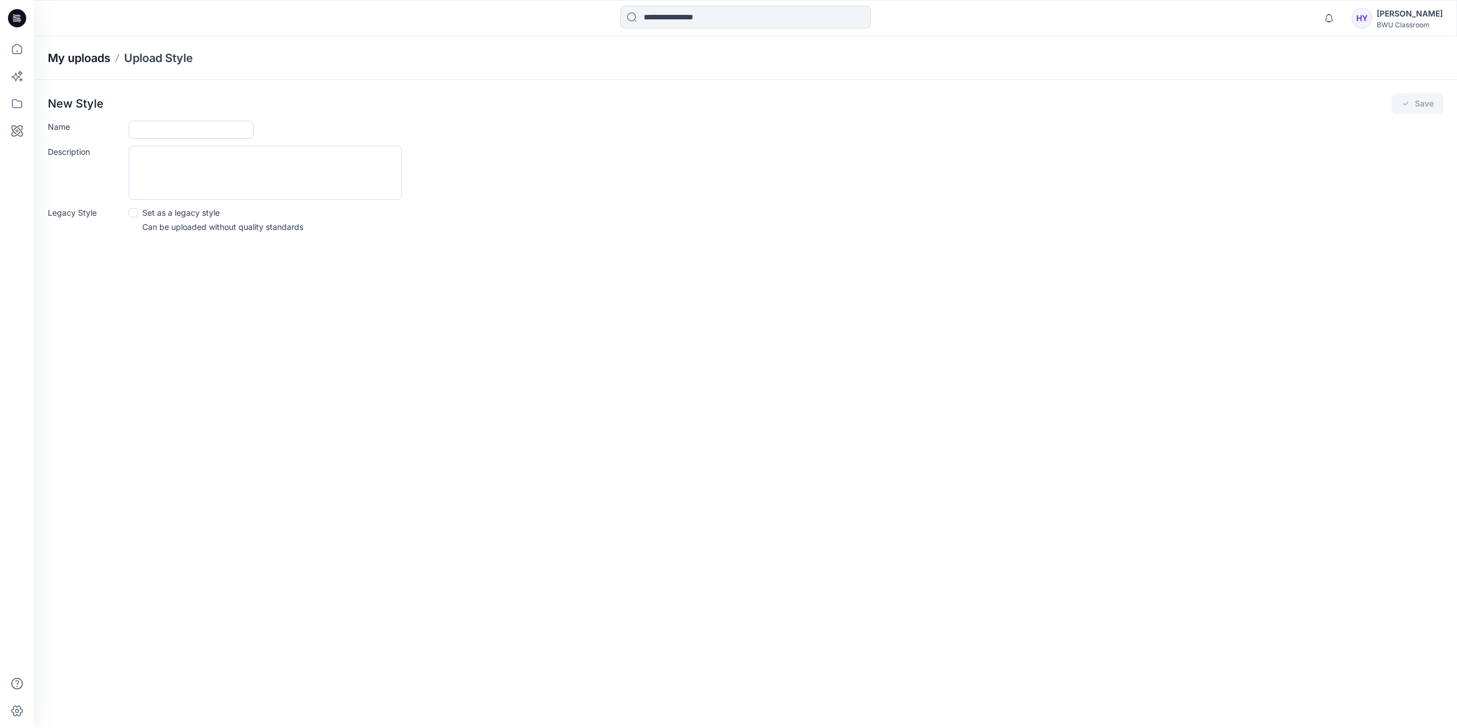
click at [84, 62] on p "My uploads" at bounding box center [79, 58] width 63 height 16
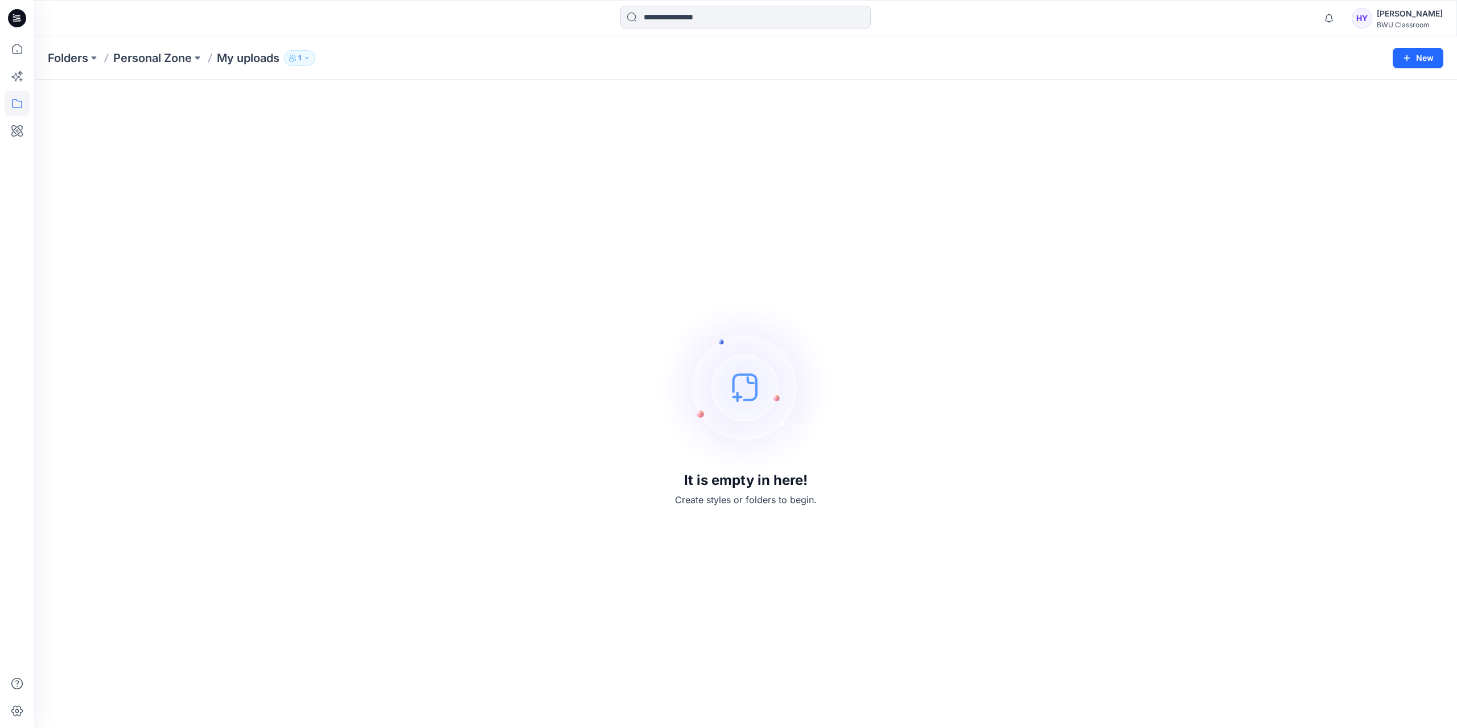
click at [19, 17] on icon at bounding box center [17, 18] width 18 height 18
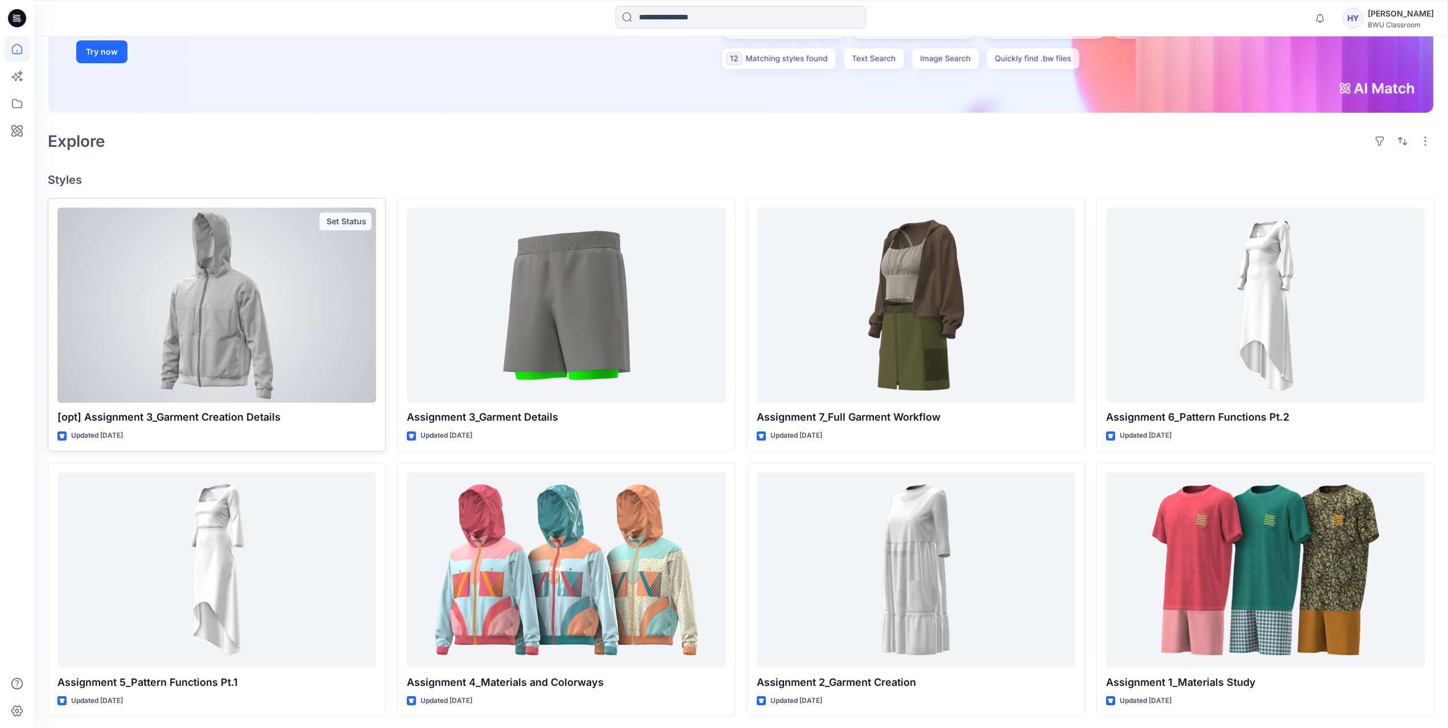
scroll to position [229, 0]
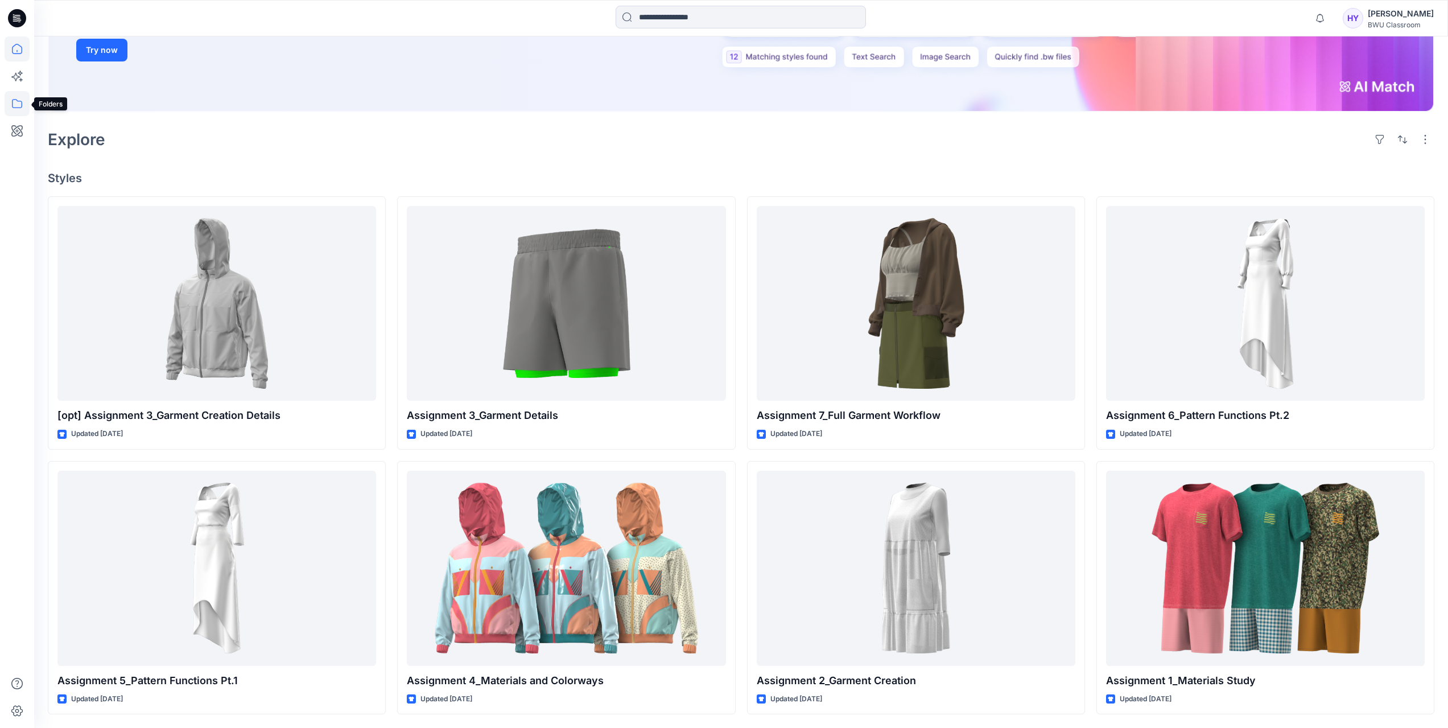
click at [14, 101] on icon at bounding box center [17, 103] width 25 height 25
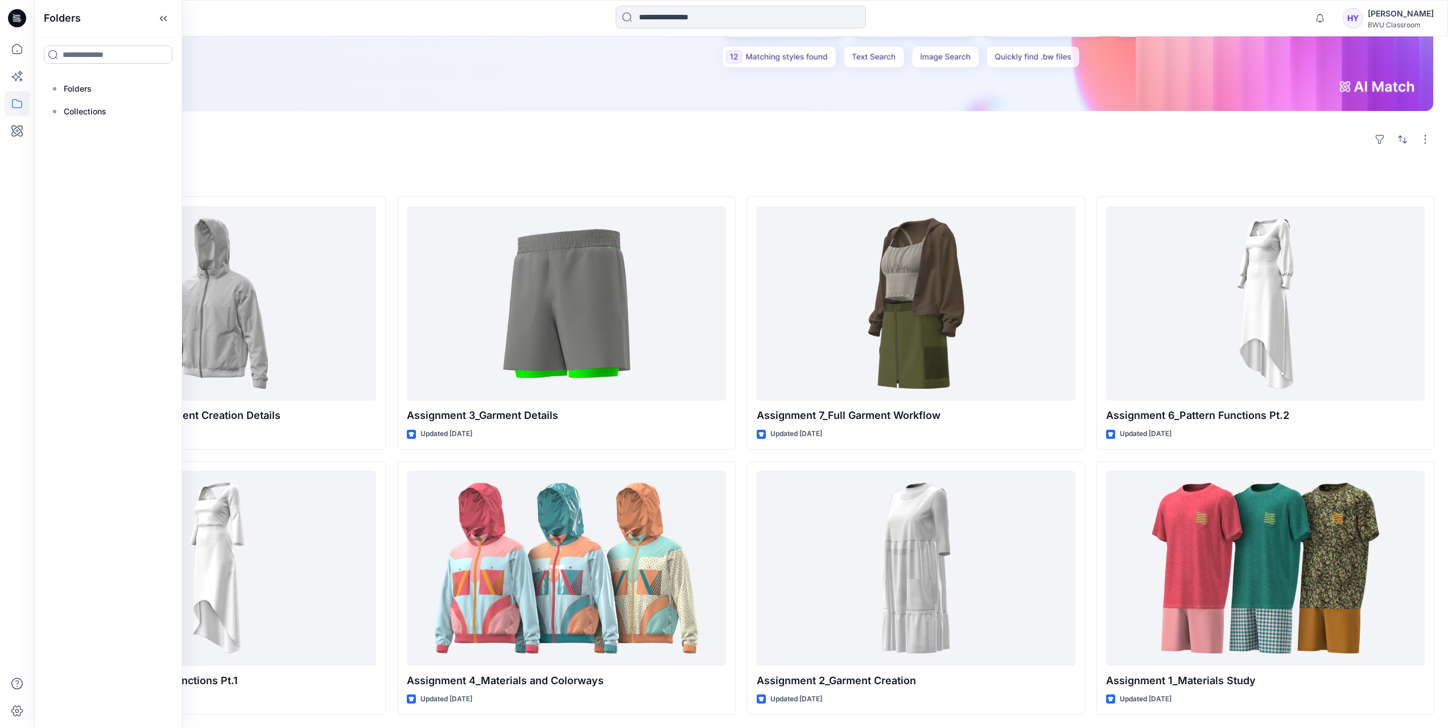
click at [134, 55] on input at bounding box center [108, 55] width 129 height 18
click at [84, 90] on p "Folders" at bounding box center [78, 89] width 28 height 14
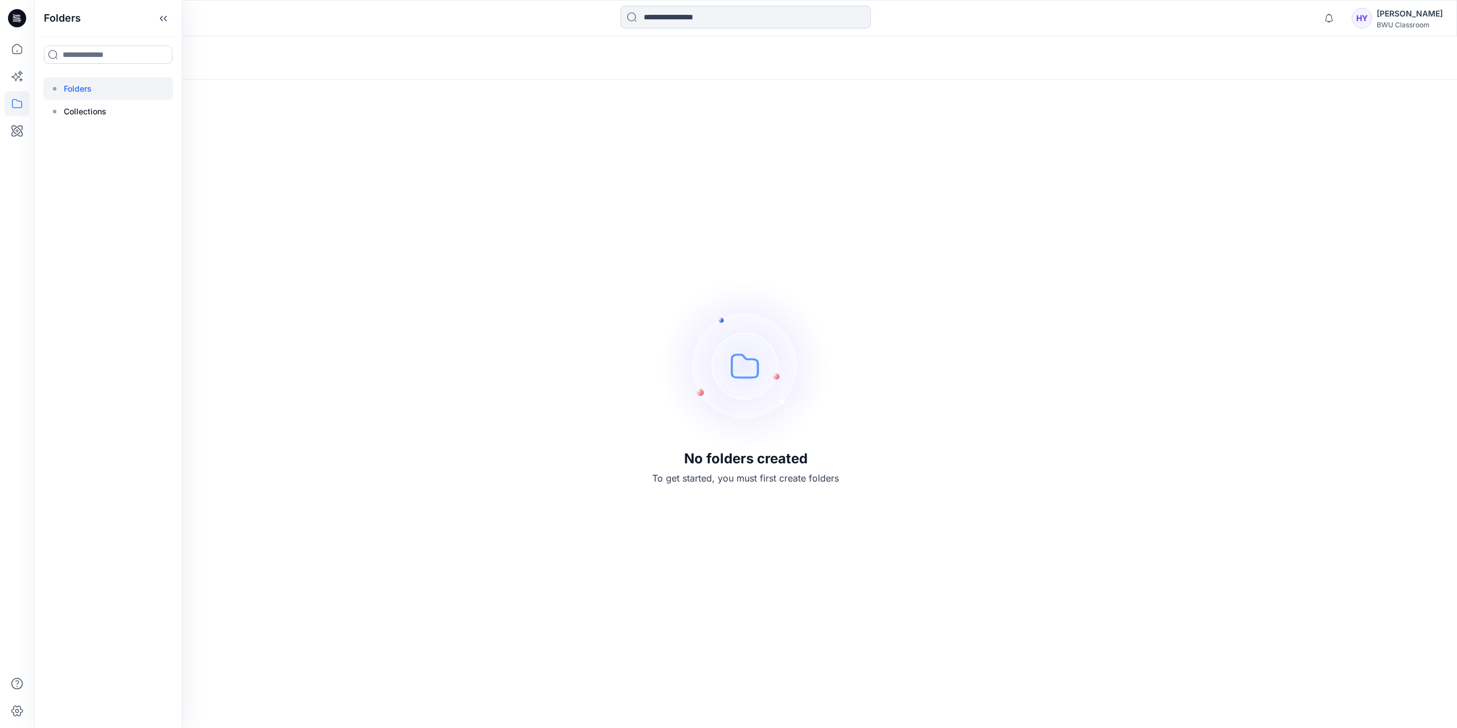
click at [334, 127] on div "No folders created To get started, you must first create folders" at bounding box center [745, 381] width 1423 height 691
click at [15, 130] on icon at bounding box center [17, 130] width 25 height 25
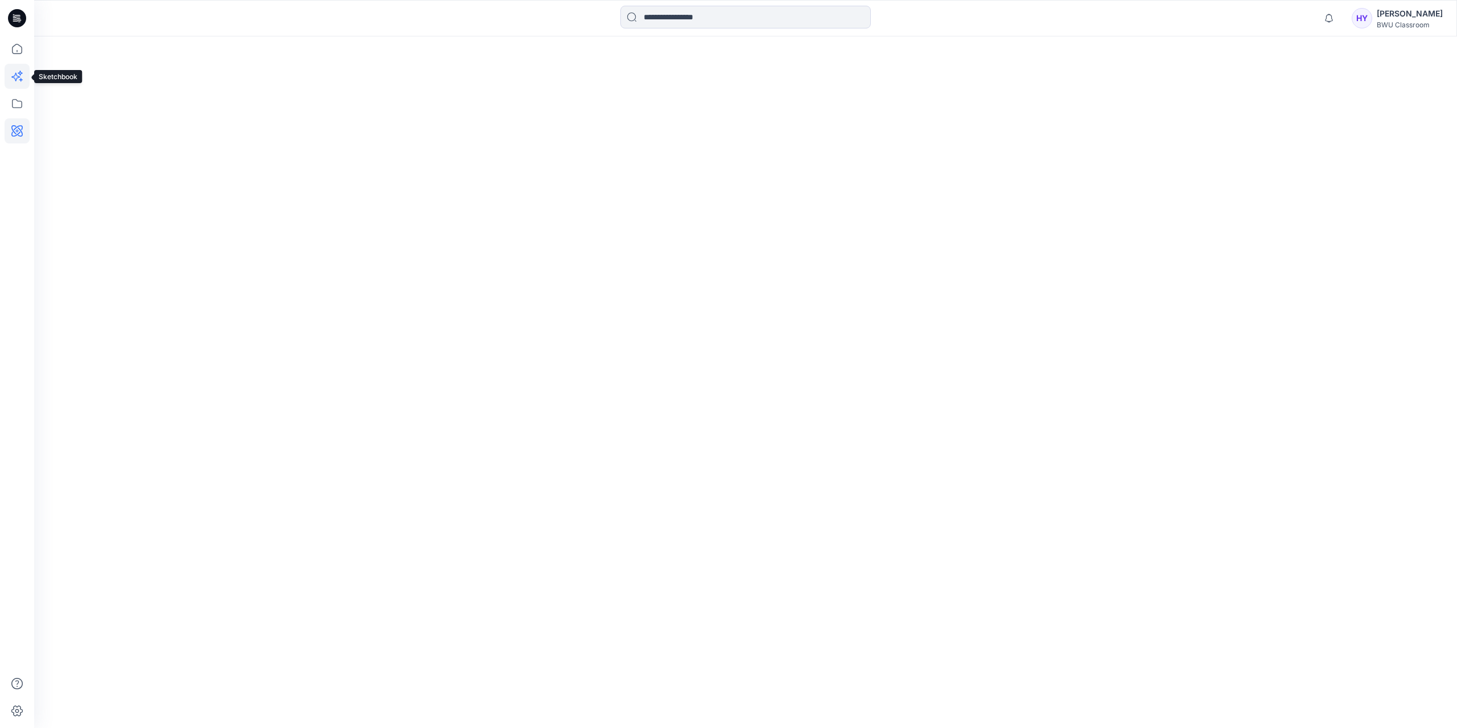
click at [20, 71] on icon at bounding box center [20, 73] width 5 height 5
click at [20, 55] on icon at bounding box center [17, 48] width 25 height 25
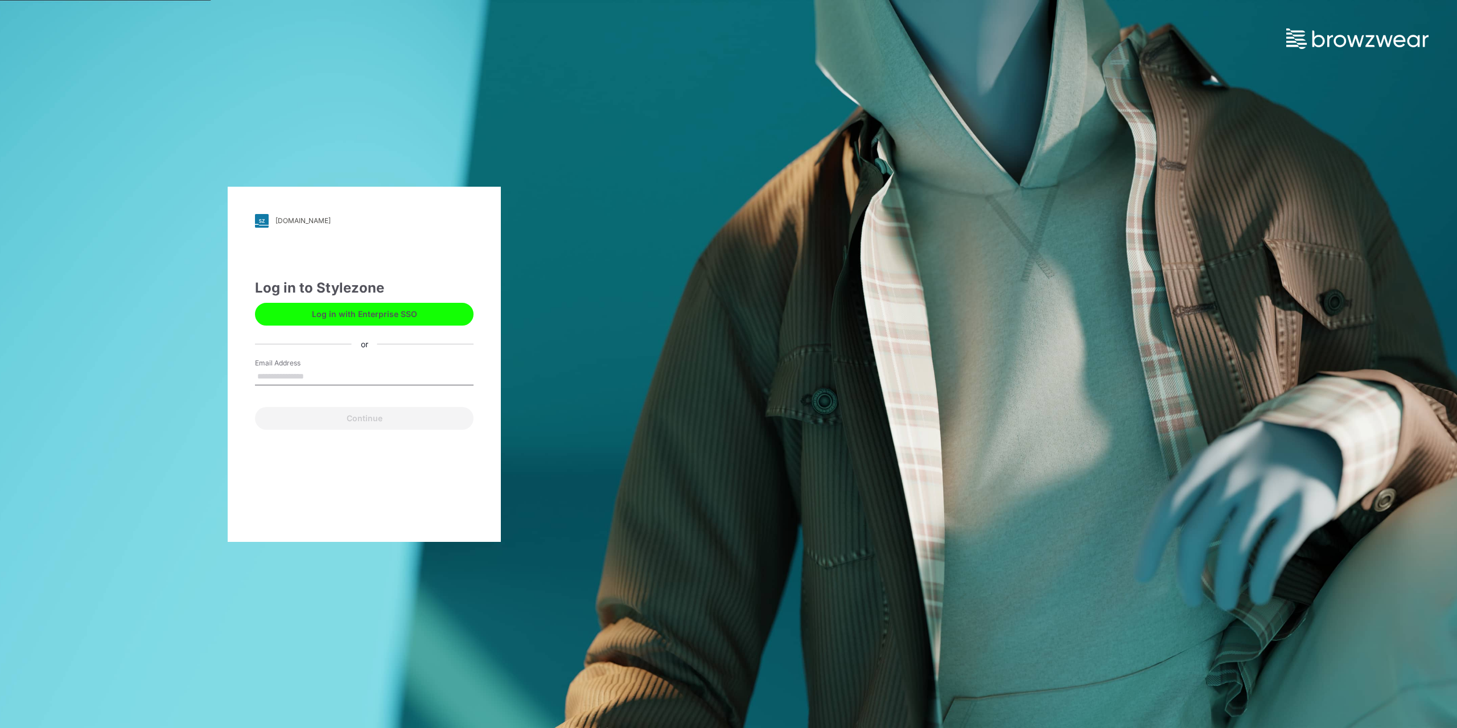
click at [283, 378] on input "Email Address" at bounding box center [364, 376] width 219 height 17
type input "**********"
click at [351, 419] on button "Continue" at bounding box center [364, 418] width 219 height 23
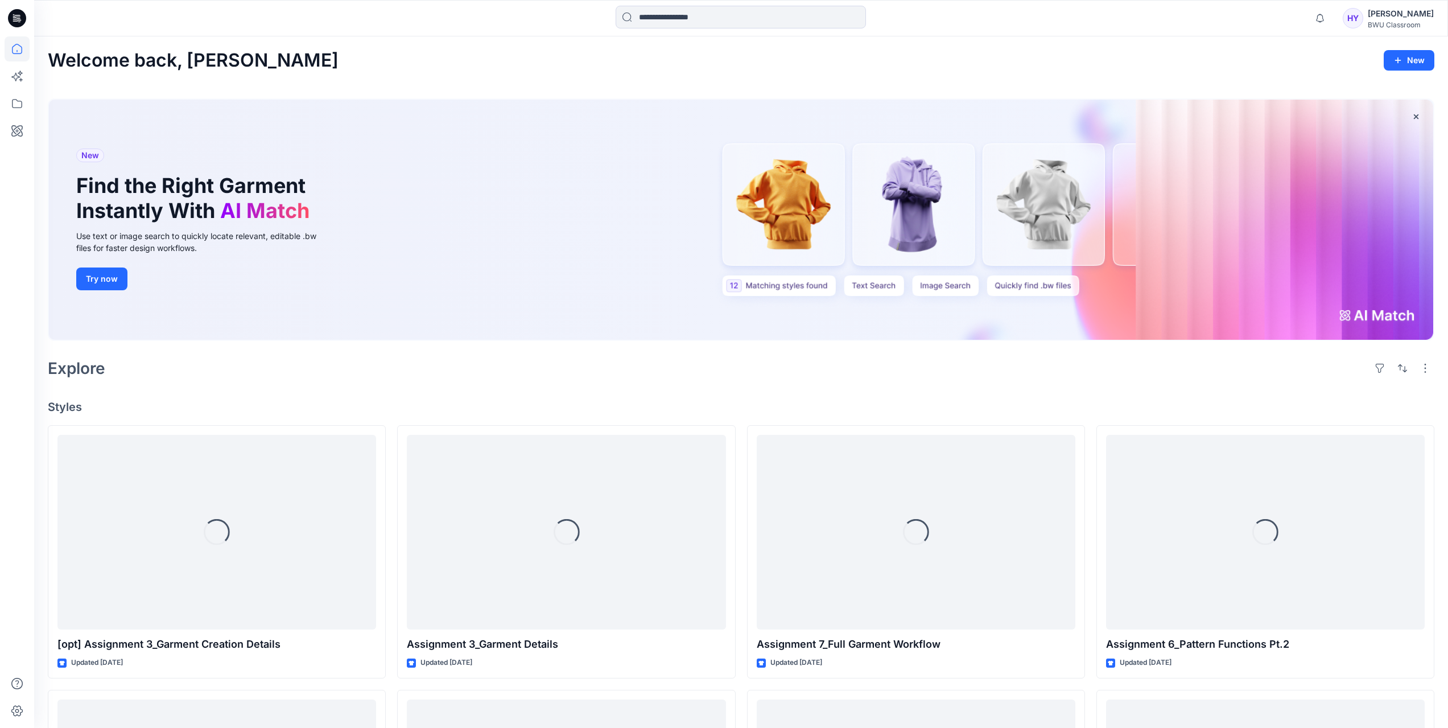
click at [1409, 18] on div "[PERSON_NAME]" at bounding box center [1401, 14] width 66 height 14
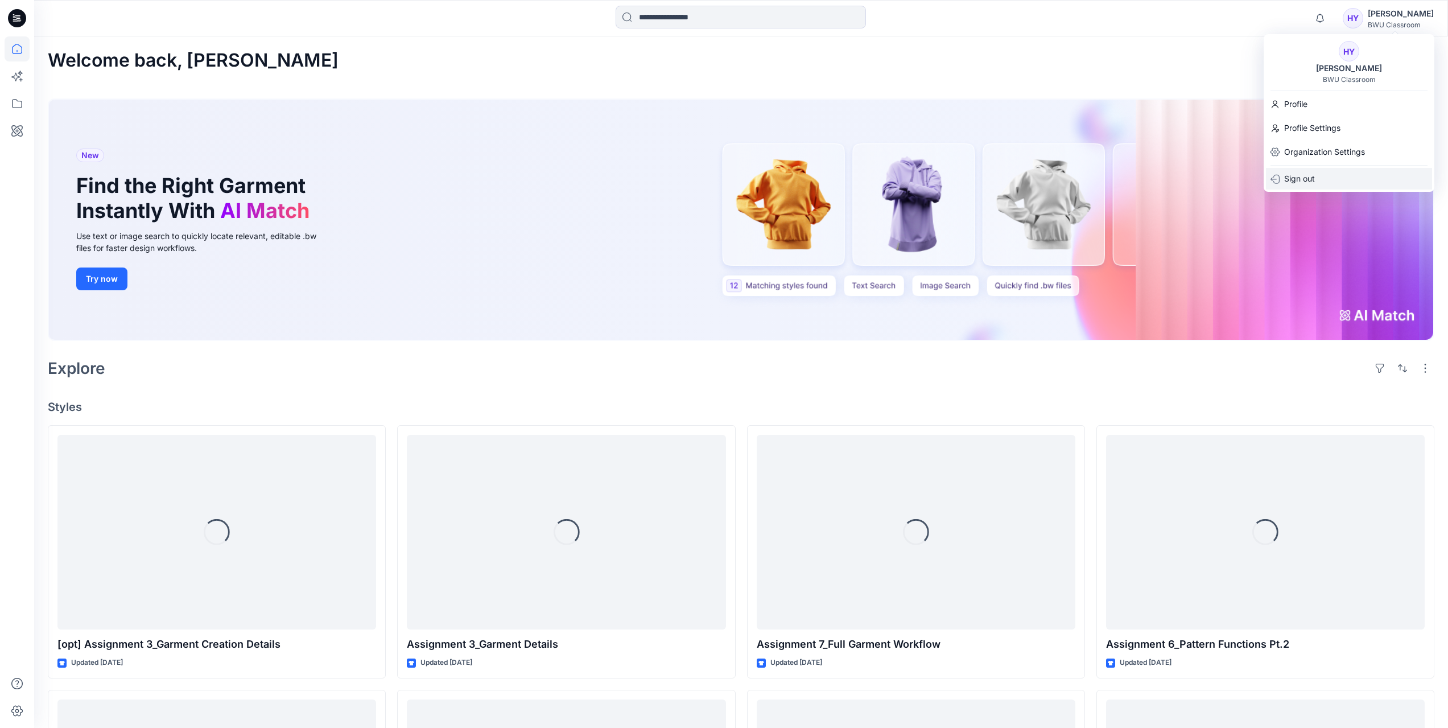
click at [1313, 179] on p "Sign out" at bounding box center [1299, 179] width 31 height 22
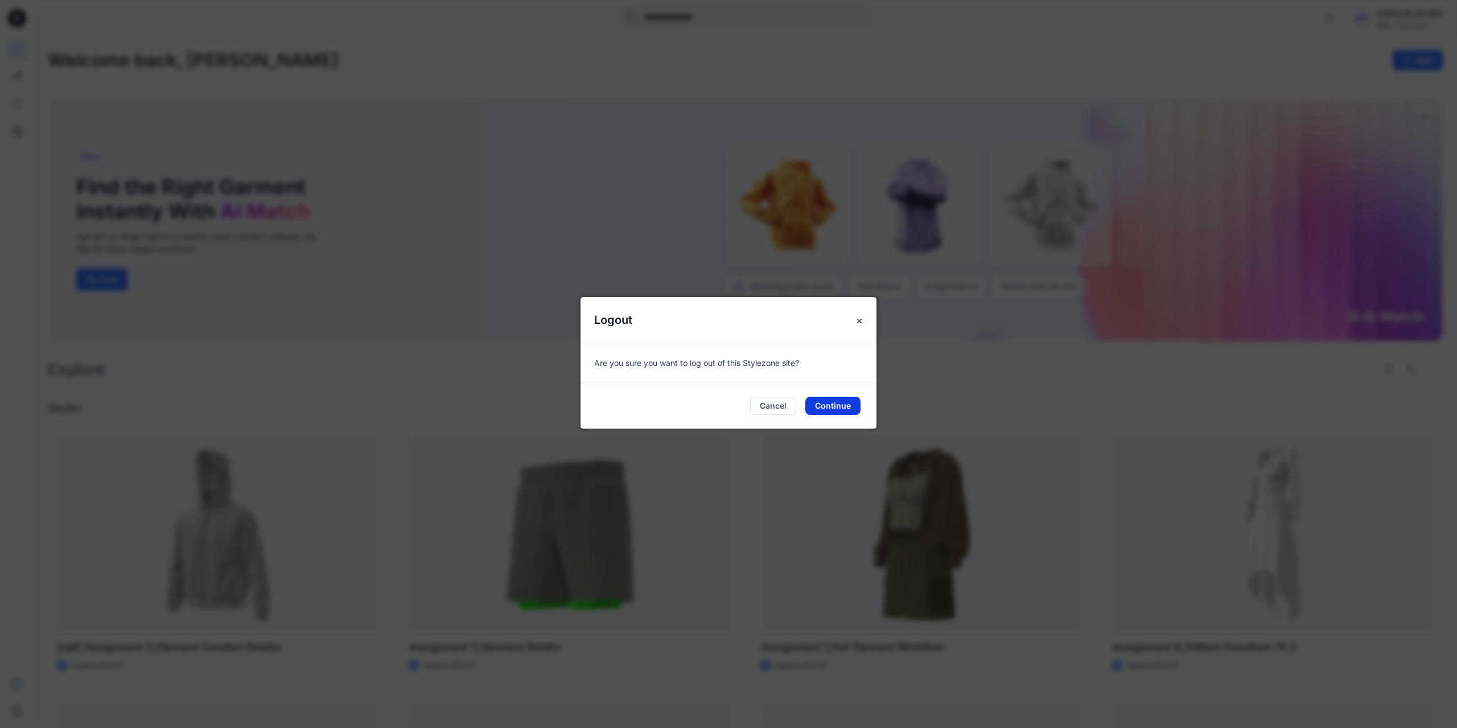
click at [834, 405] on button "Continue" at bounding box center [832, 406] width 55 height 18
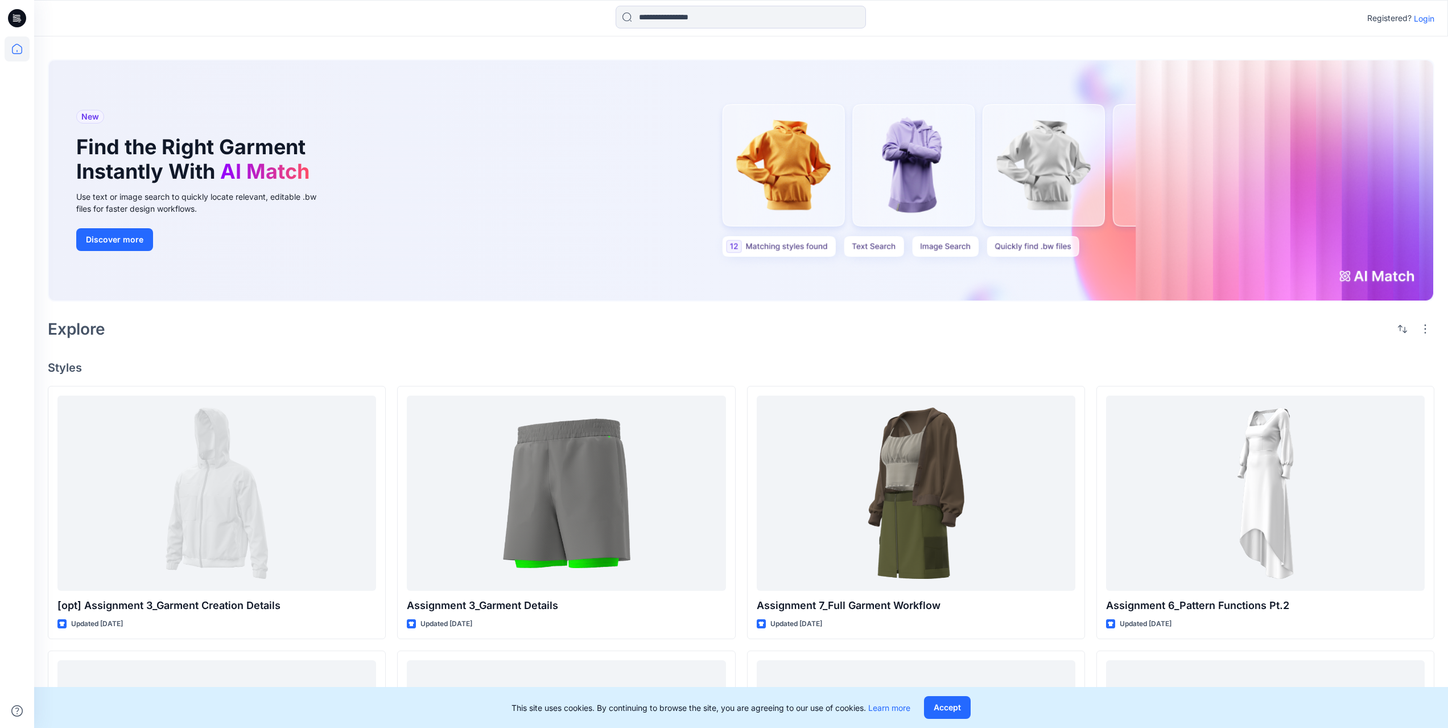
click at [1424, 20] on p "Login" at bounding box center [1424, 19] width 20 height 12
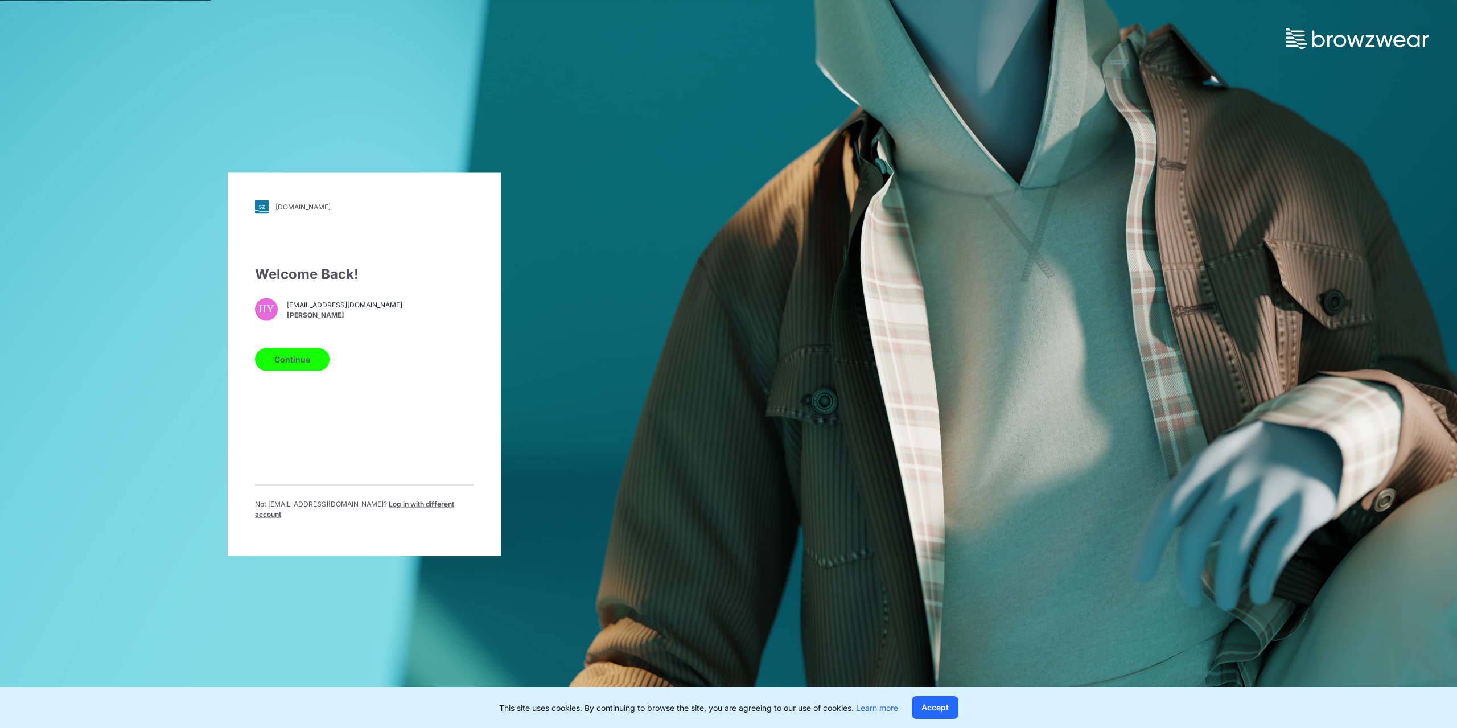
click at [388, 505] on span "Log in with different account" at bounding box center [354, 508] width 199 height 19
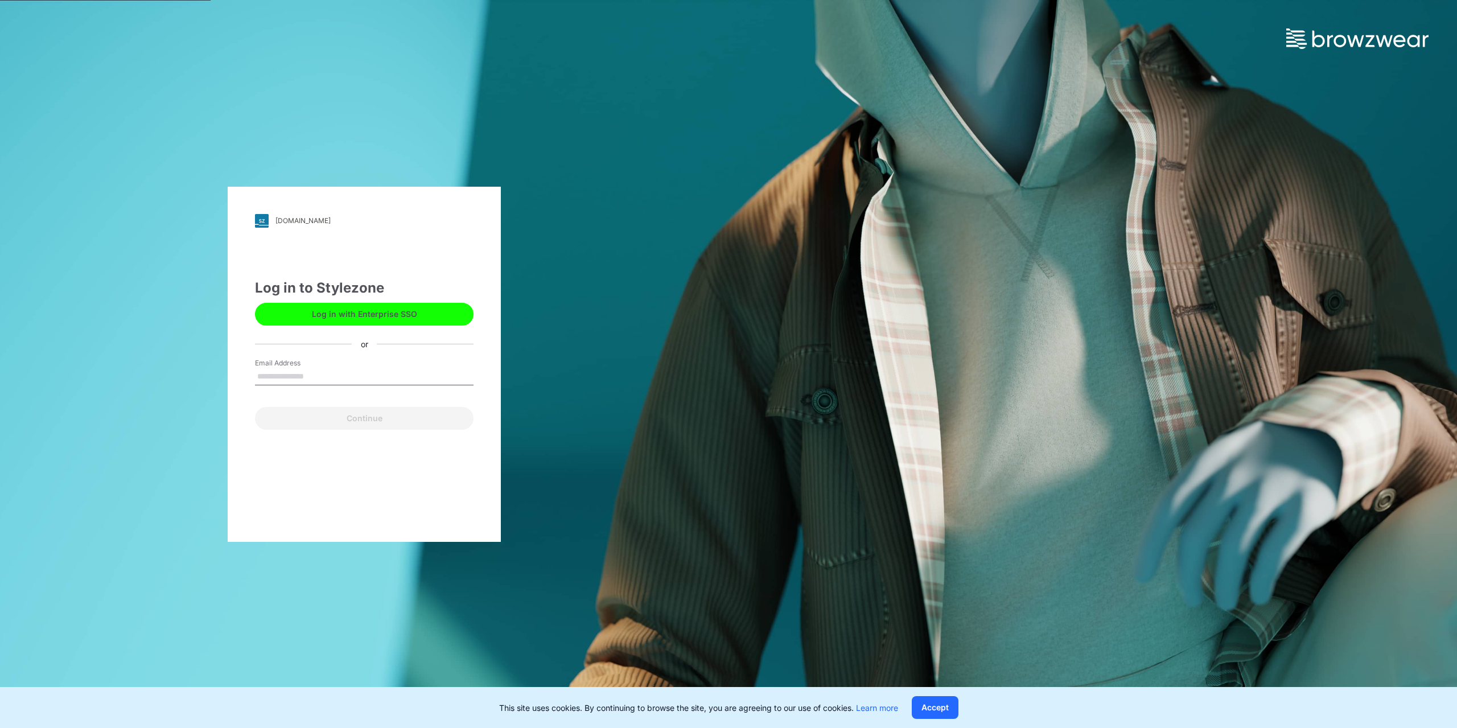
click at [290, 380] on input "Email Address" at bounding box center [364, 376] width 219 height 17
type input "**********"
click at [356, 422] on button "Continue" at bounding box center [364, 418] width 219 height 23
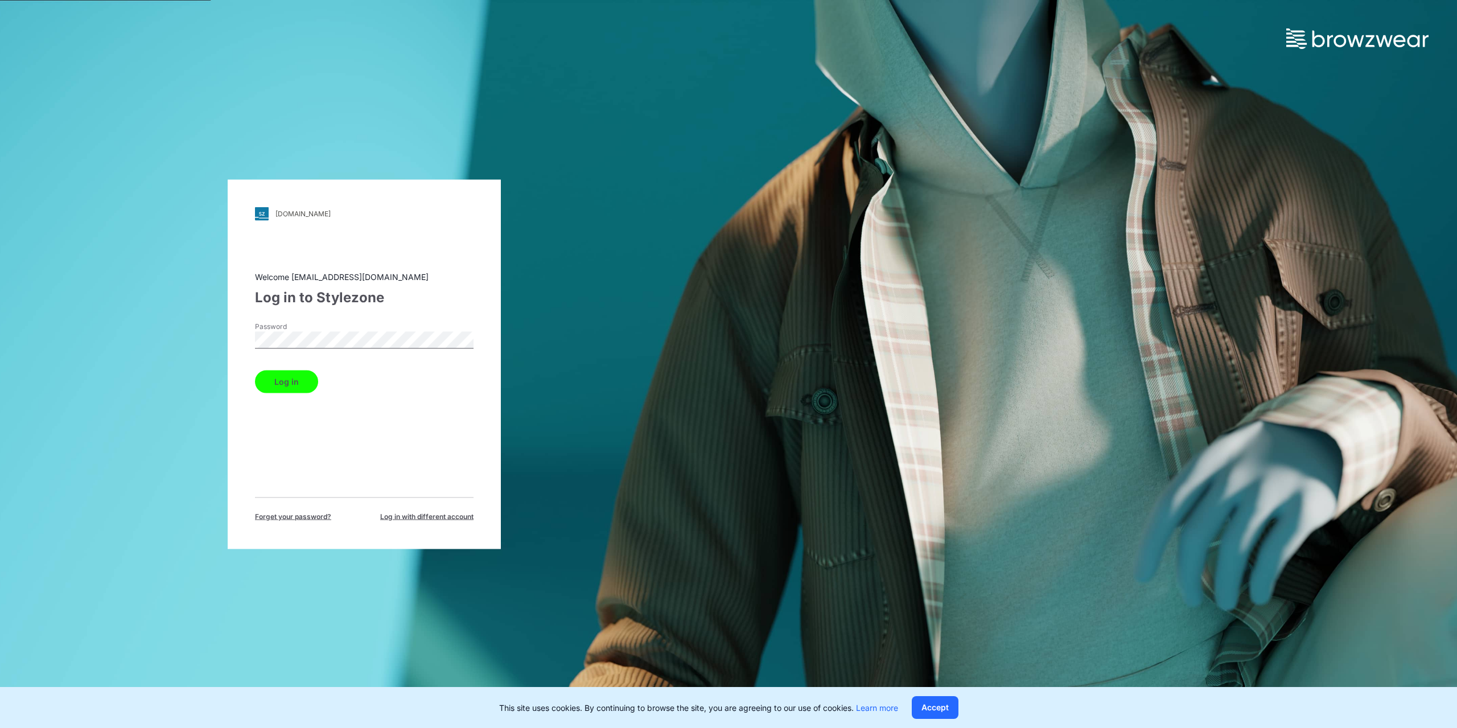
click at [255, 370] on button "Log in" at bounding box center [286, 381] width 63 height 23
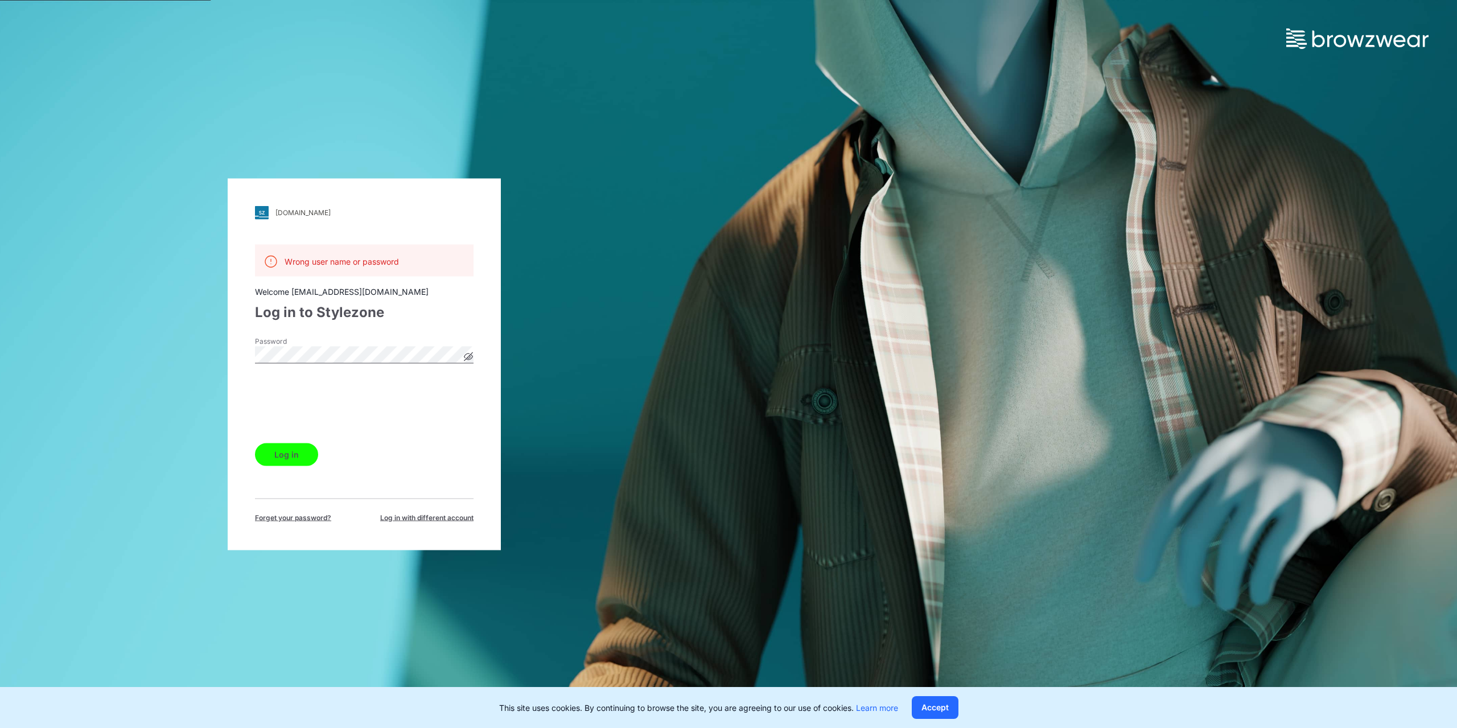
click at [300, 452] on button "Log in" at bounding box center [286, 454] width 63 height 23
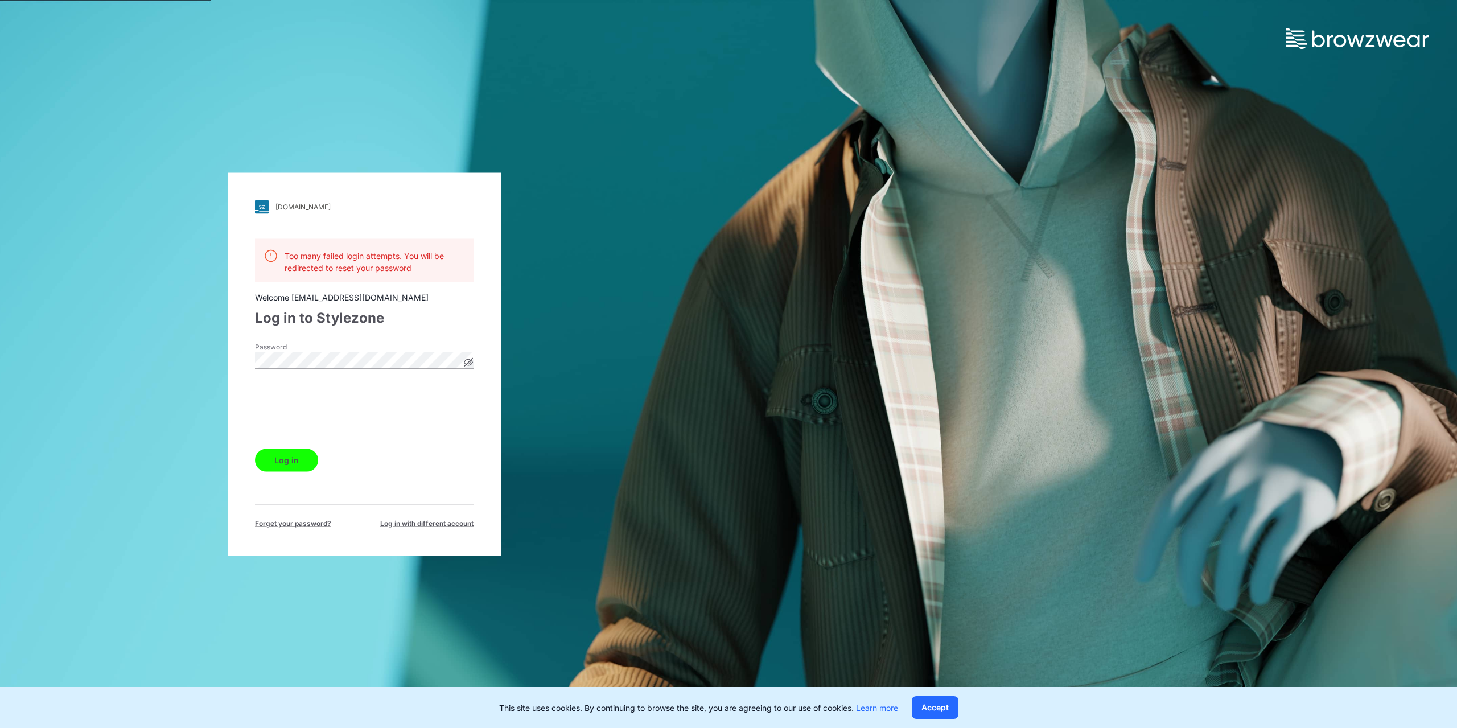
click at [607, 327] on div "bwuclassroom.stylezone.com Loading... Too many failed login attempts. You will …" at bounding box center [364, 364] width 728 height 728
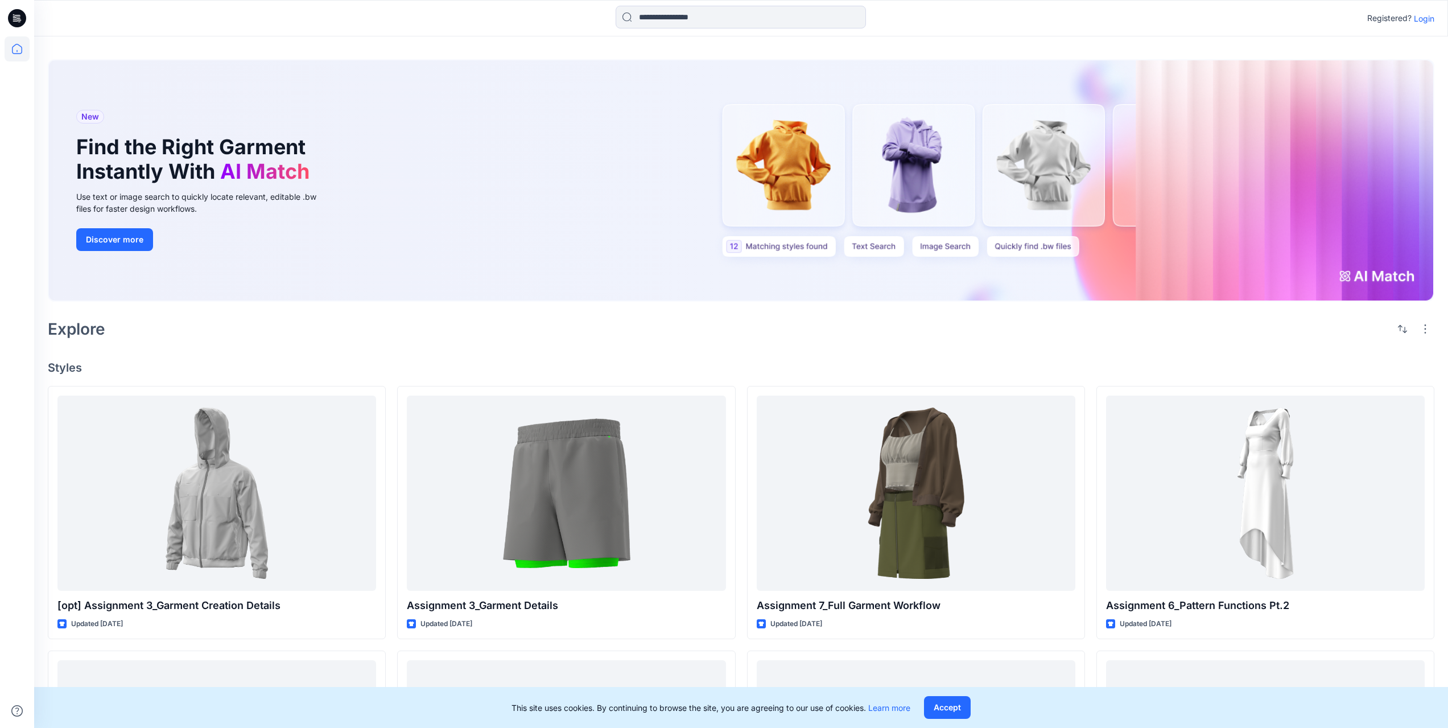
click at [1420, 23] on p "Login" at bounding box center [1424, 19] width 20 height 12
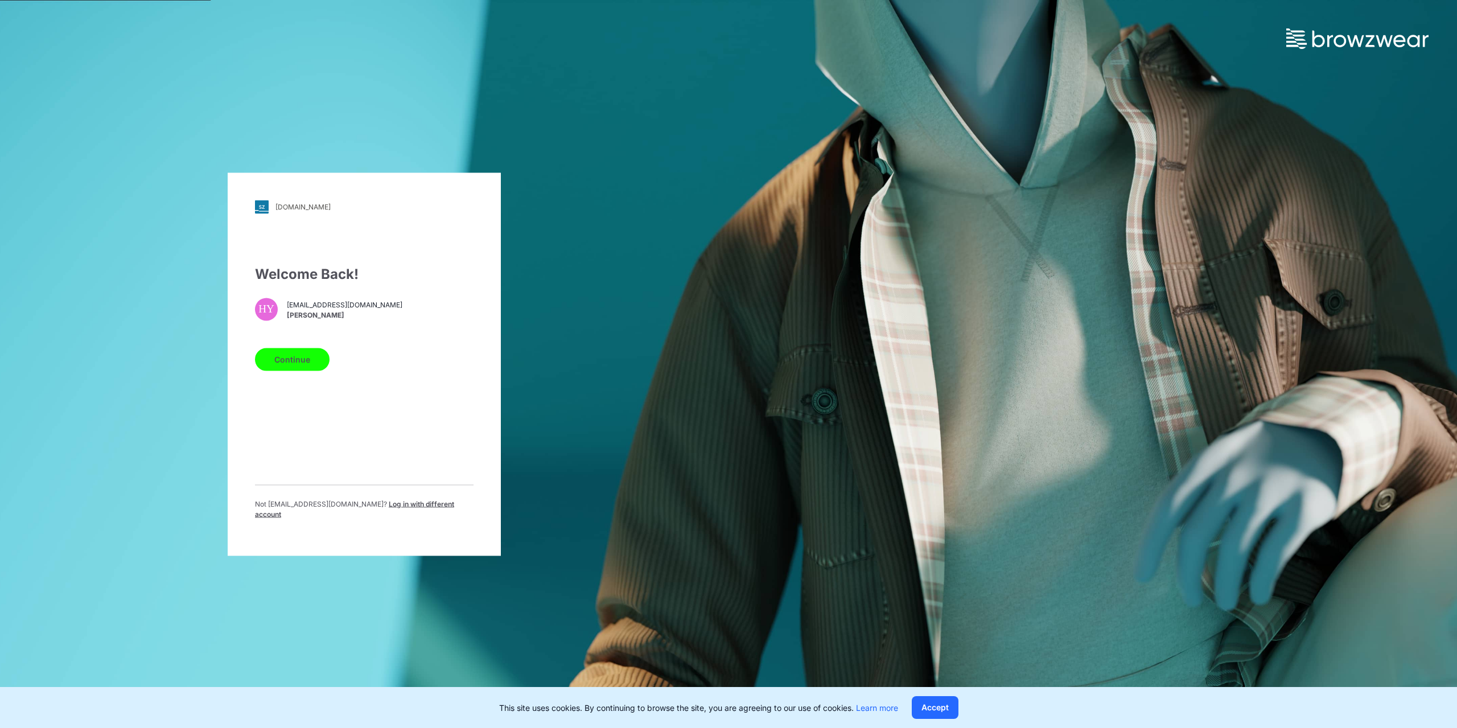
click at [301, 364] on button "Continue" at bounding box center [292, 359] width 75 height 23
